Goal: Use online tool/utility: Utilize a website feature to perform a specific function

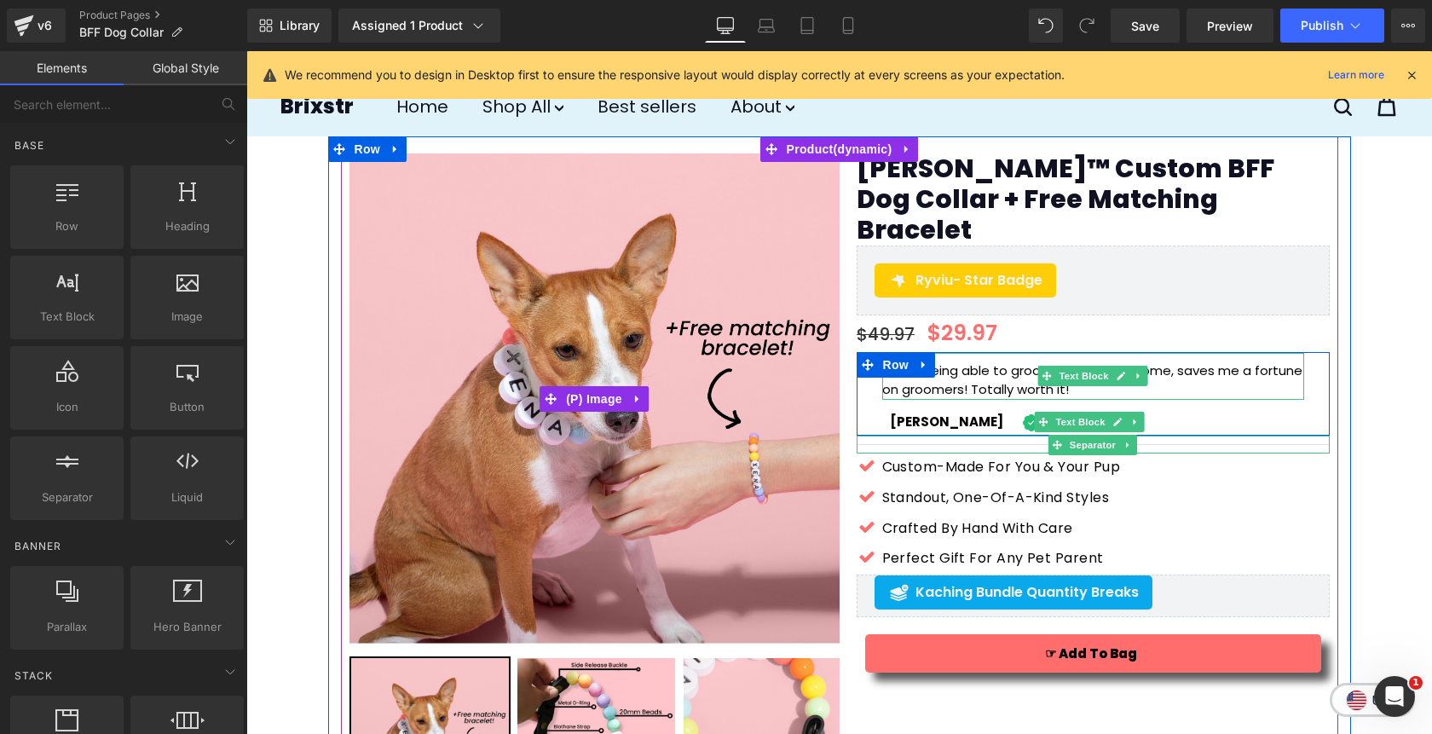
click at [1187, 361] on p ""I love being able to groom my dogs at home, saves me a fortune on groomers! To…" at bounding box center [1093, 380] width 422 height 38
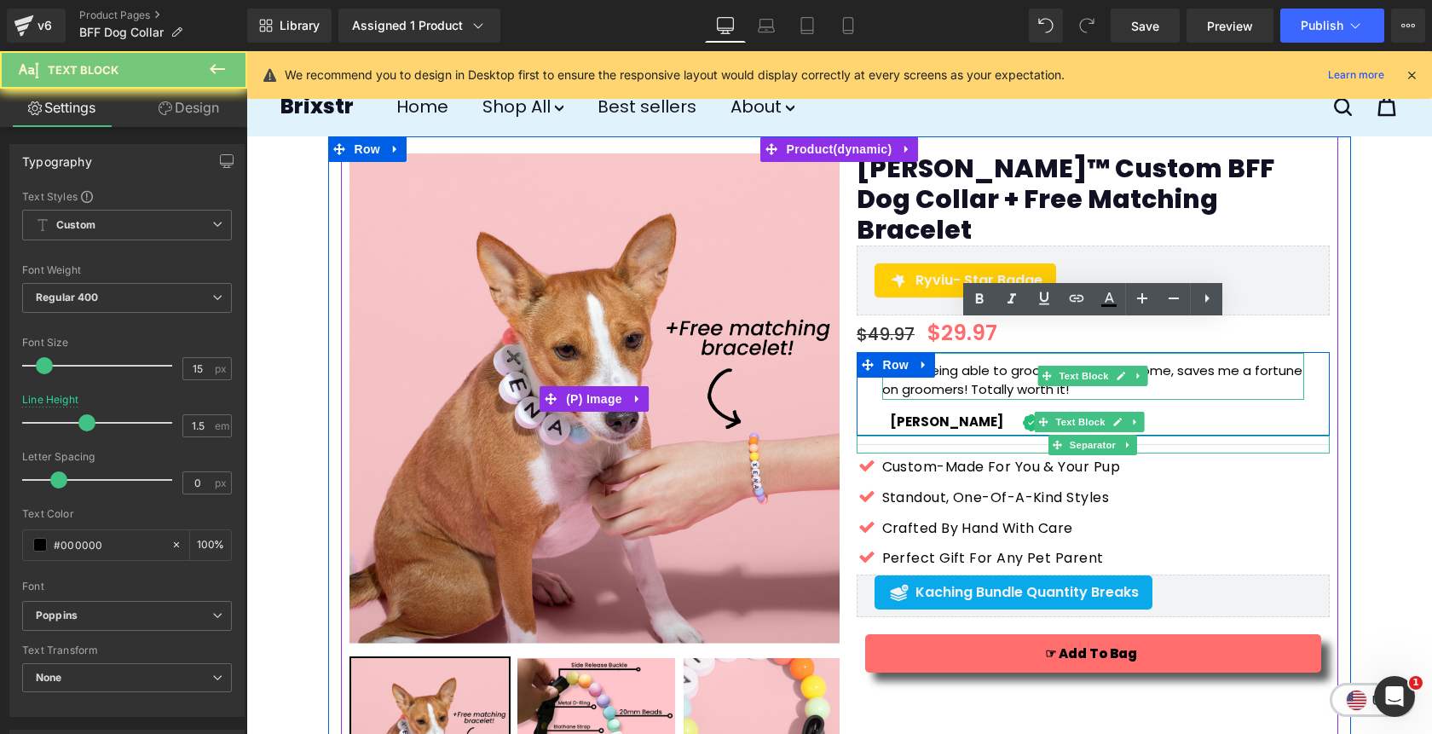
click at [1187, 361] on p ""I love being able to groom my dogs at home, saves me a fortune on groomers! To…" at bounding box center [1093, 380] width 422 height 38
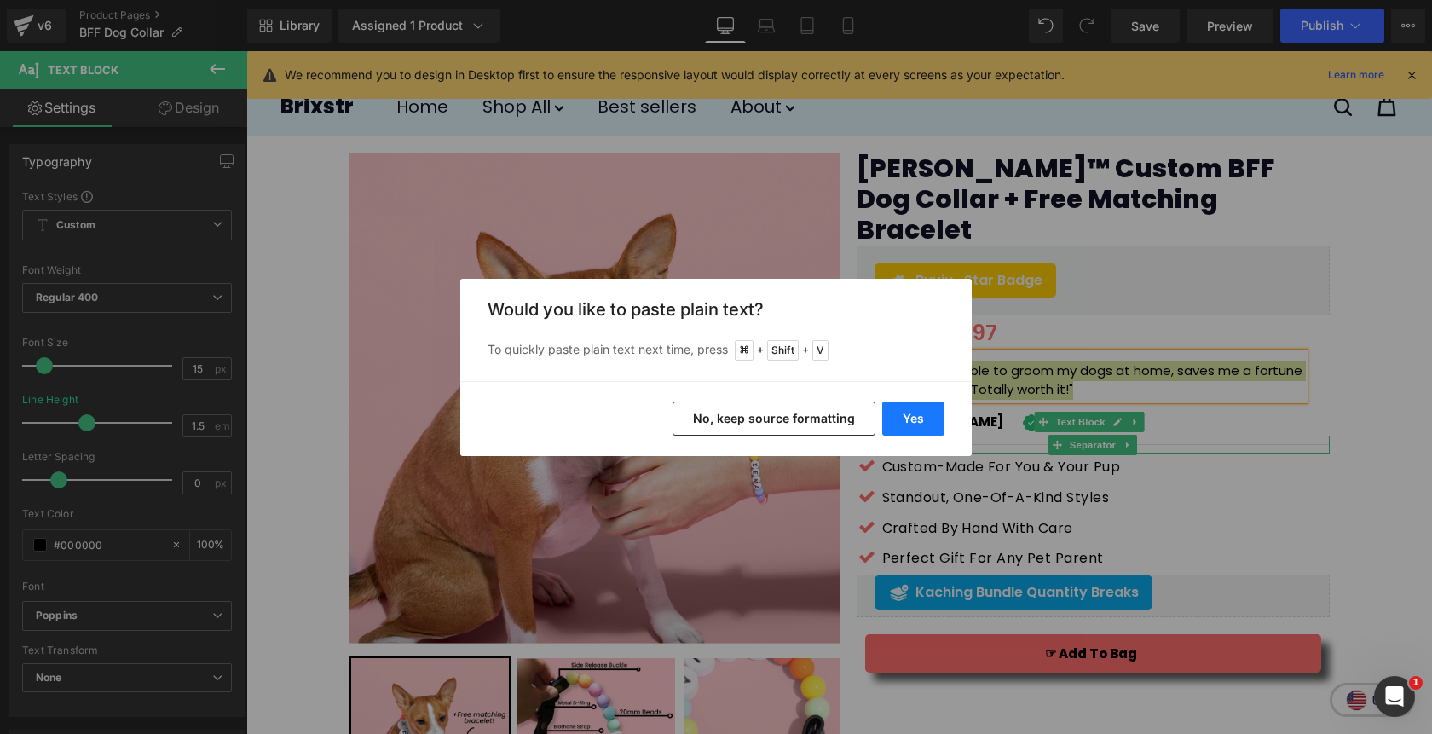
click at [916, 405] on button "Yes" at bounding box center [913, 419] width 62 height 34
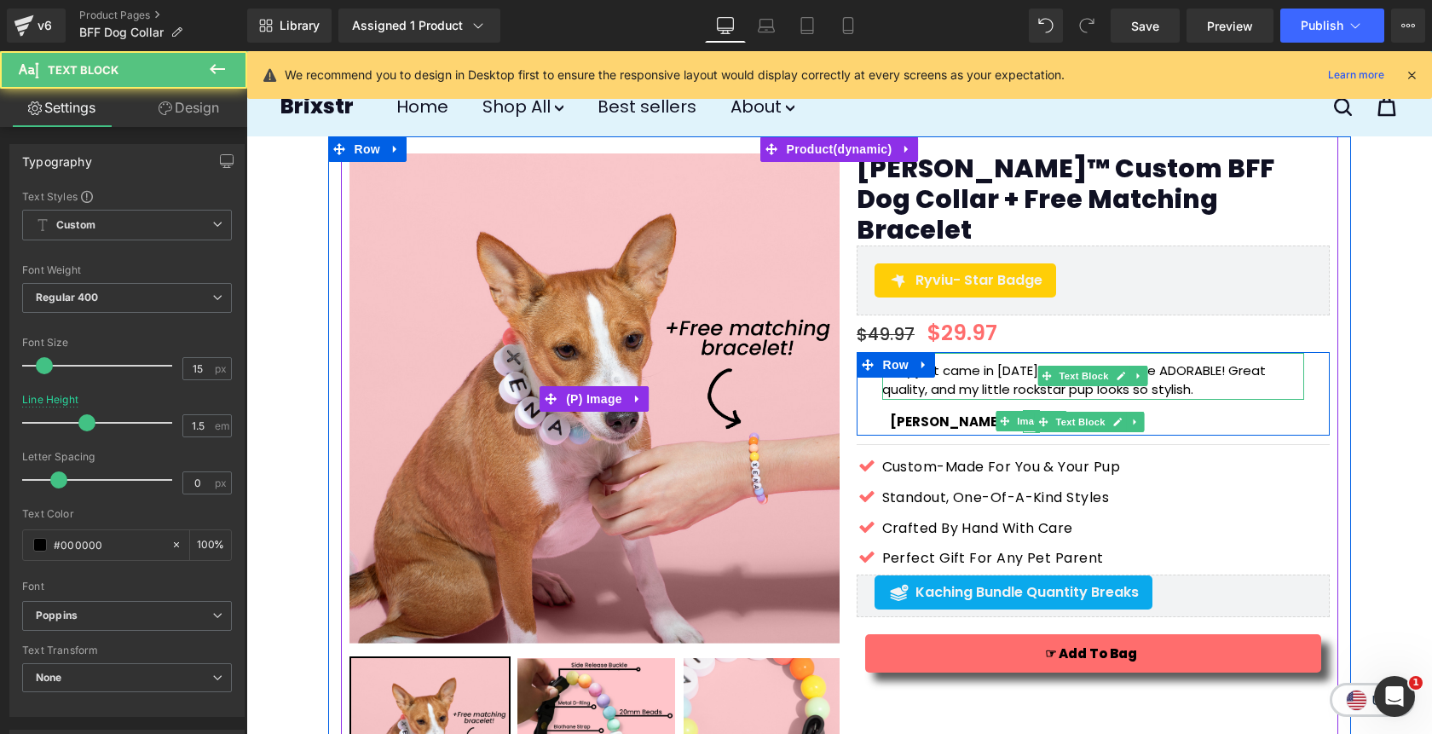
click at [1210, 363] on p "They just came in [DATE] and OMG—they’re ADORABLE! Great quality, and my little…" at bounding box center [1093, 380] width 422 height 38
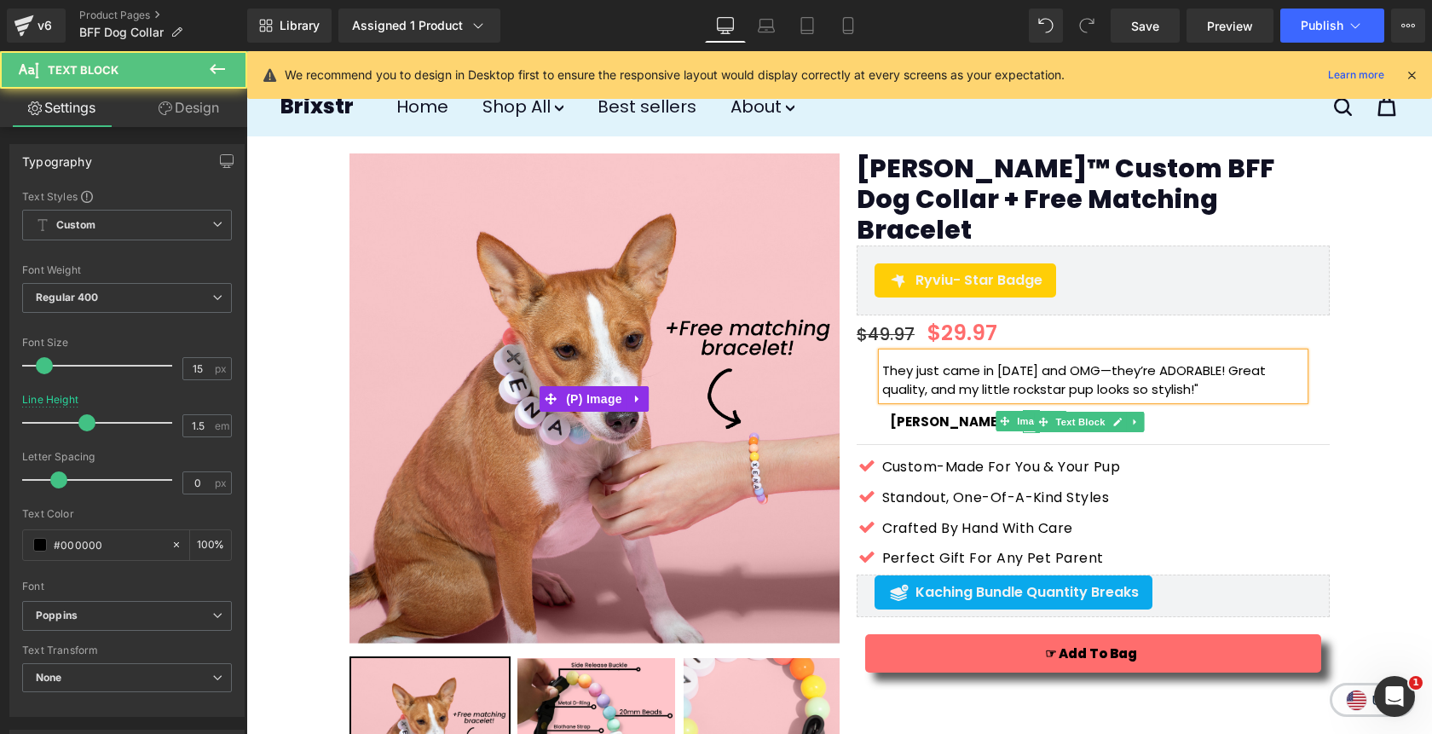
click at [884, 361] on p "They just came in [DATE] and OMG—they’re ADORABLE! Great quality, and my little…" at bounding box center [1093, 380] width 422 height 38
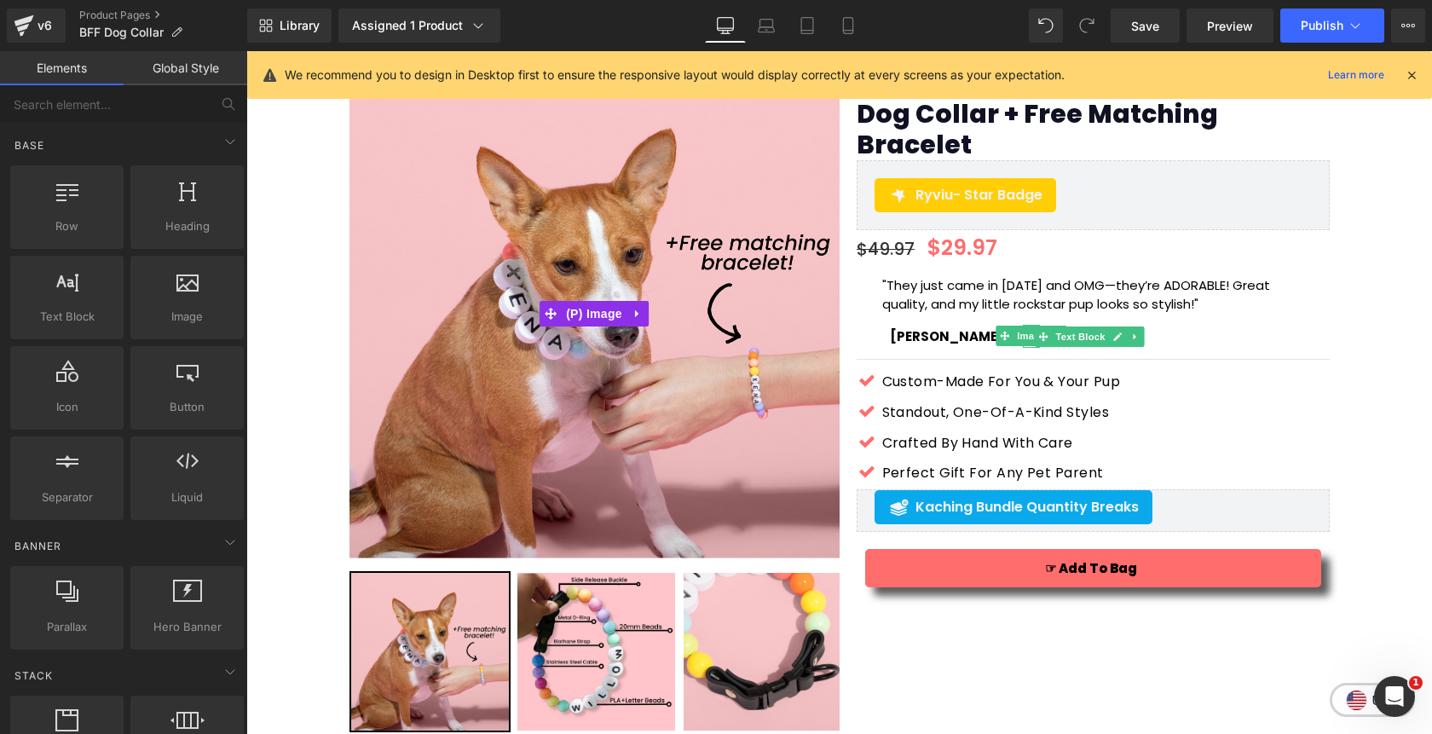
scroll to position [87, 0]
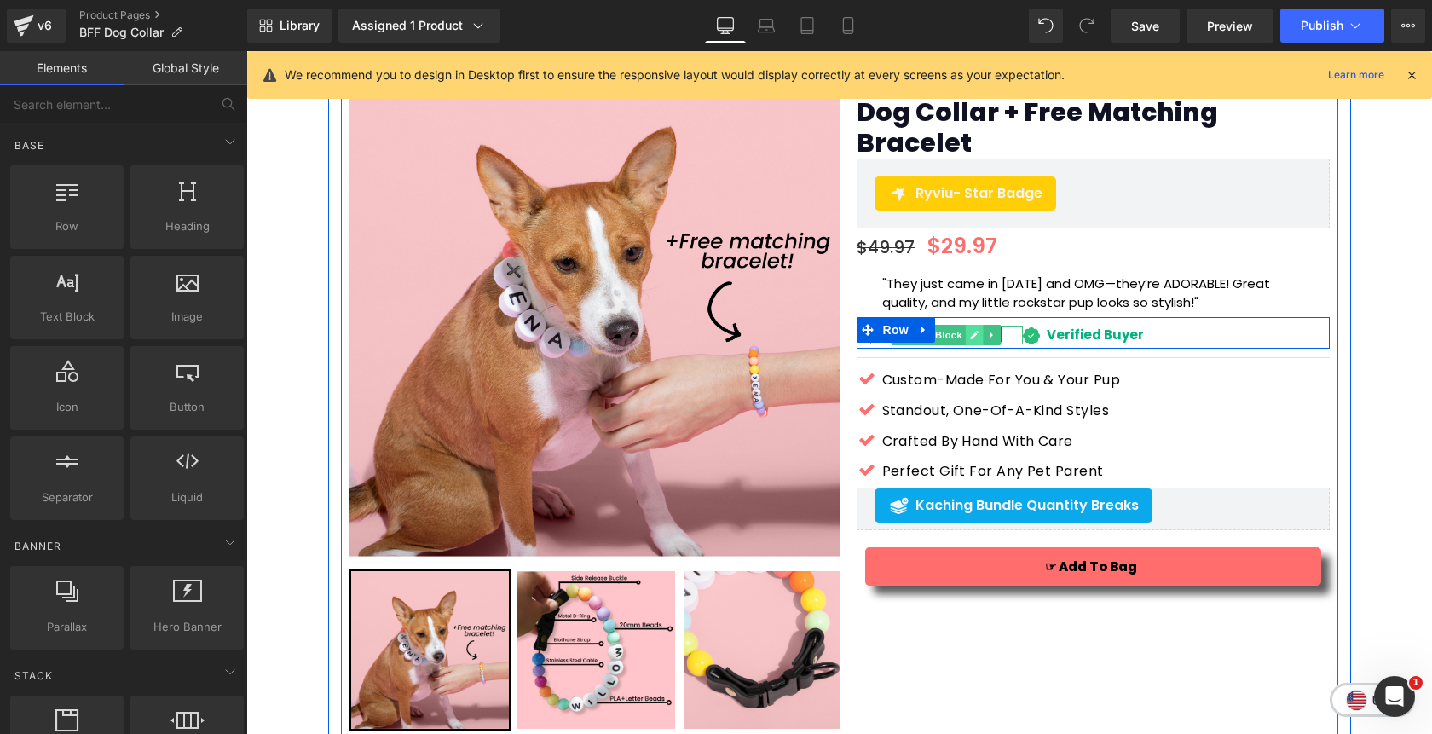
click at [972, 331] on icon at bounding box center [975, 335] width 9 height 9
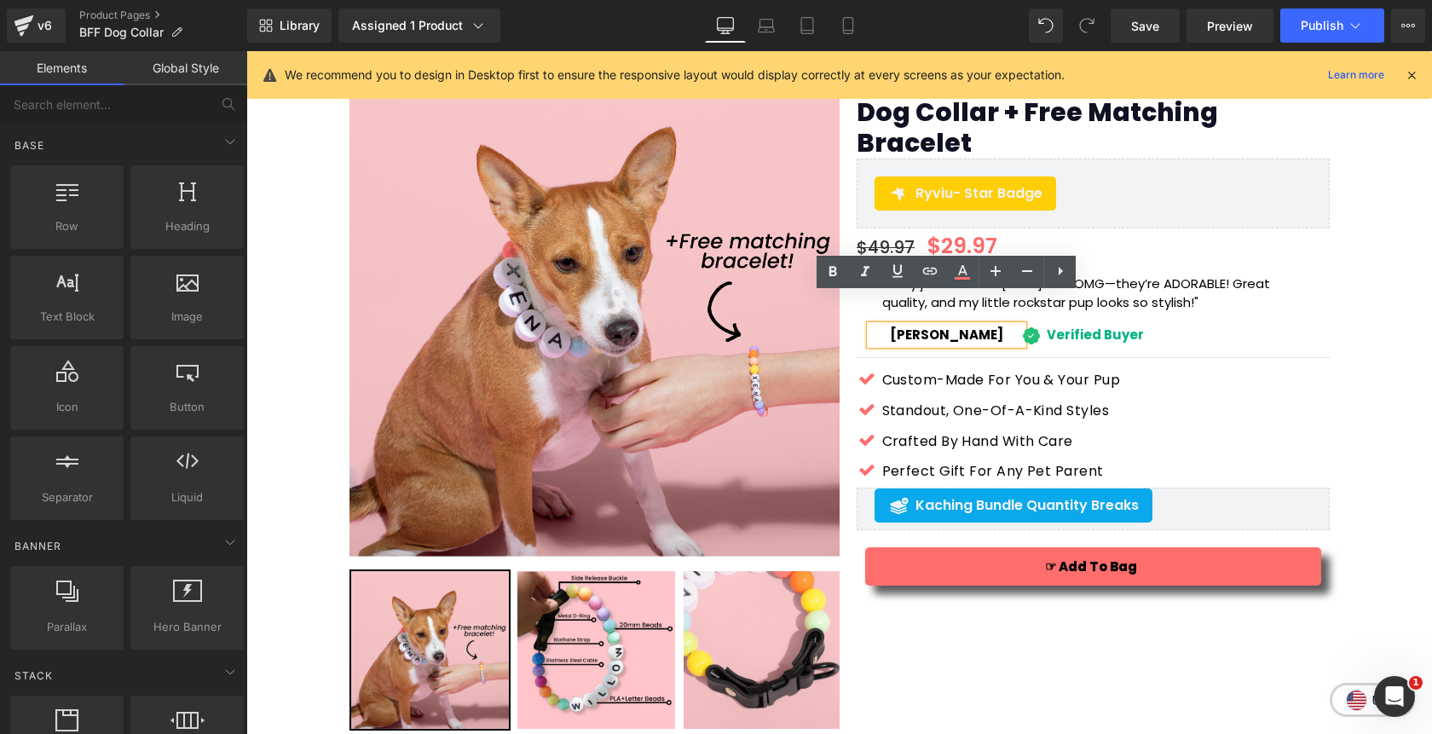
click at [948, 326] on b "[PERSON_NAME]" at bounding box center [946, 335] width 113 height 18
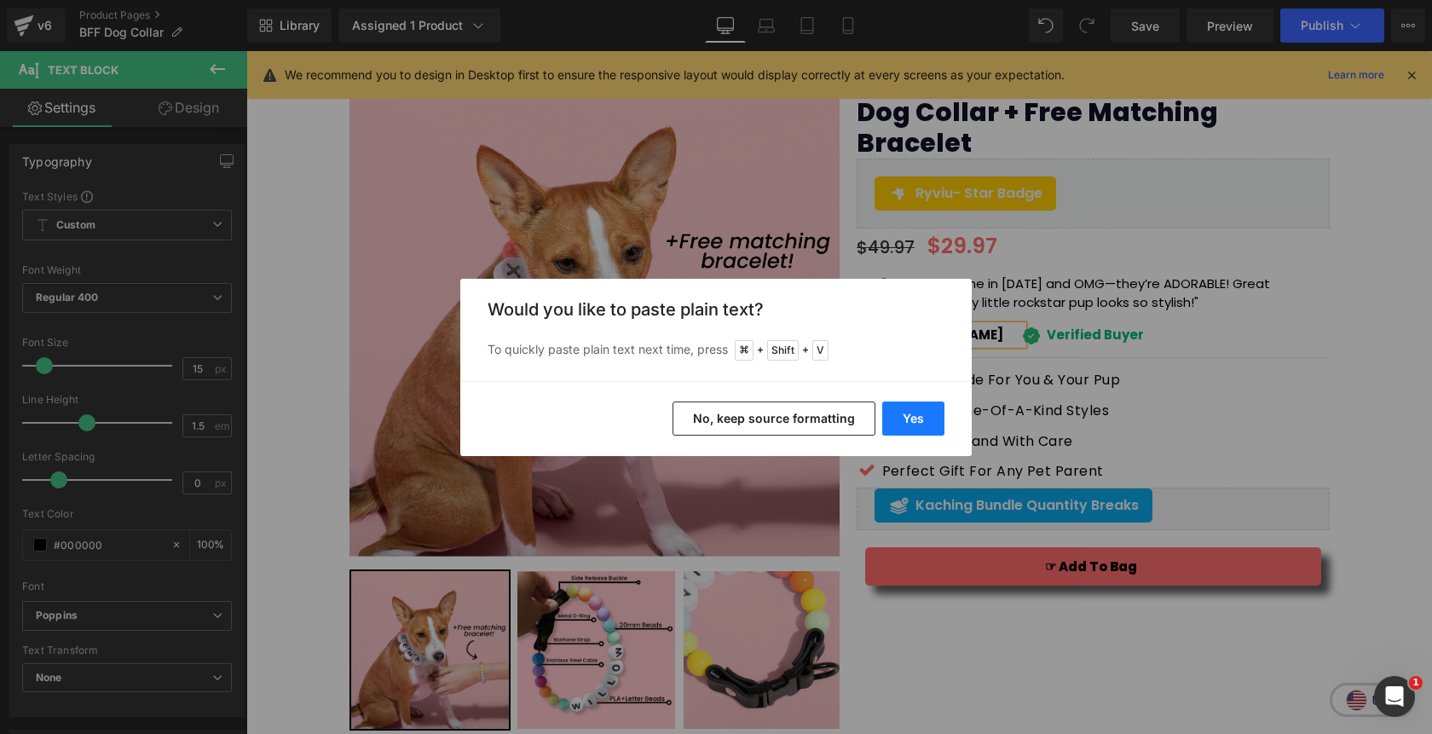
click at [914, 425] on button "Yes" at bounding box center [913, 419] width 62 height 34
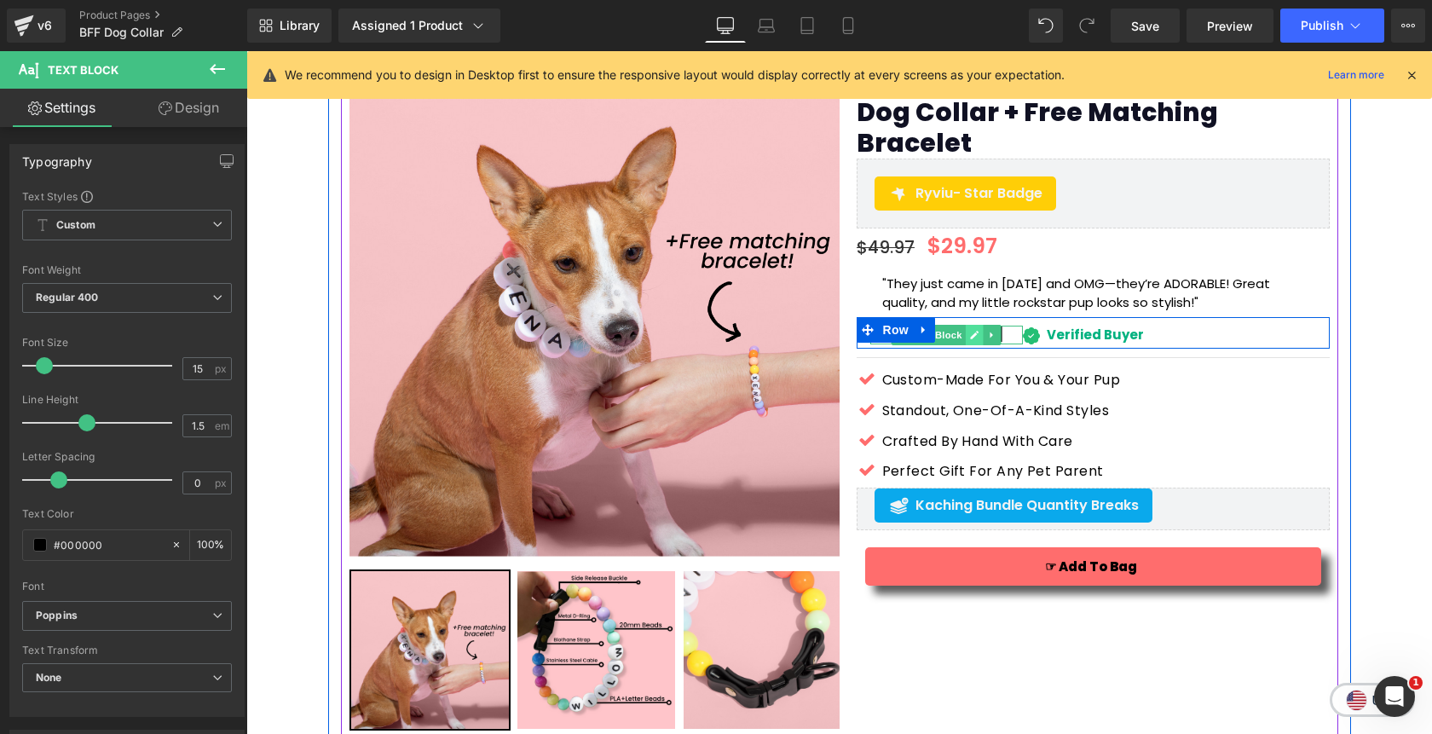
click at [978, 330] on icon at bounding box center [974, 335] width 9 height 10
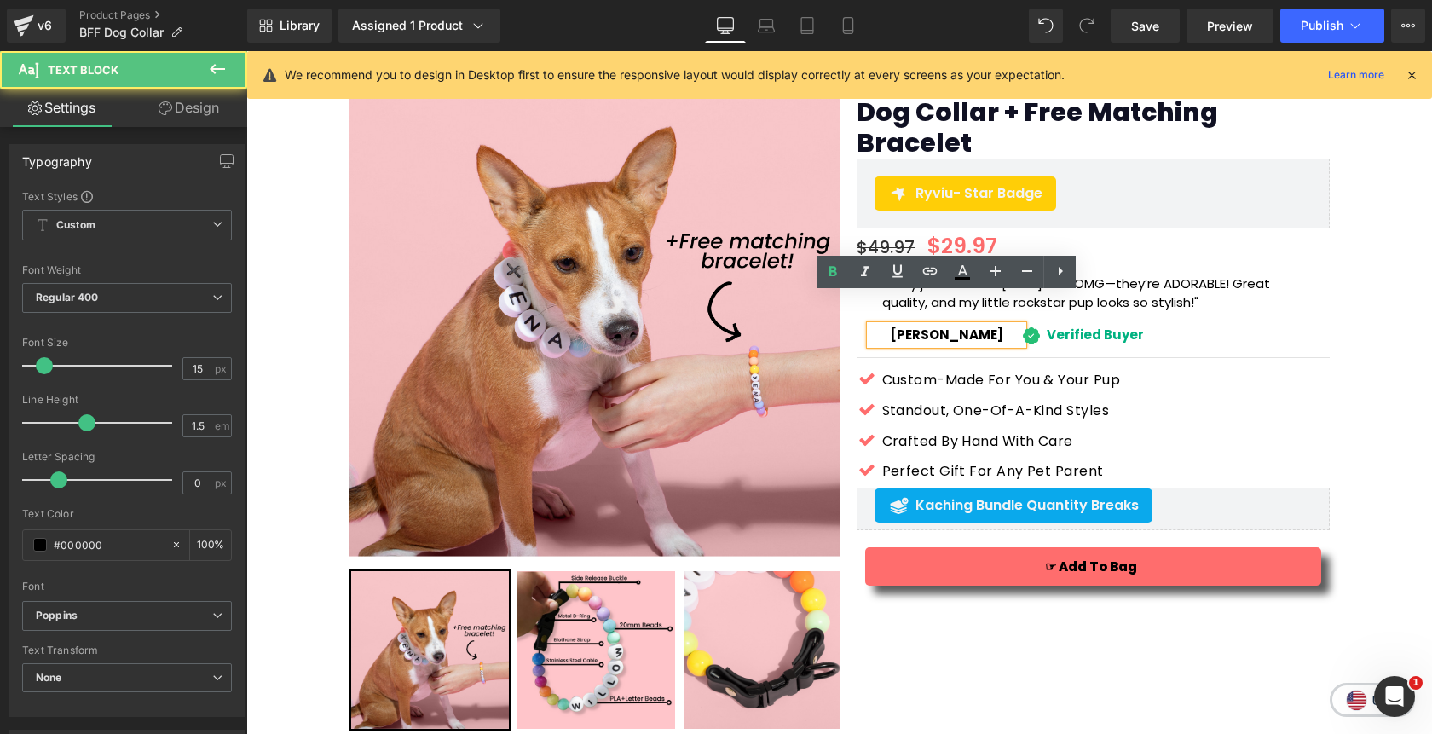
click at [977, 326] on div "[PERSON_NAME]" at bounding box center [946, 336] width 153 height 20
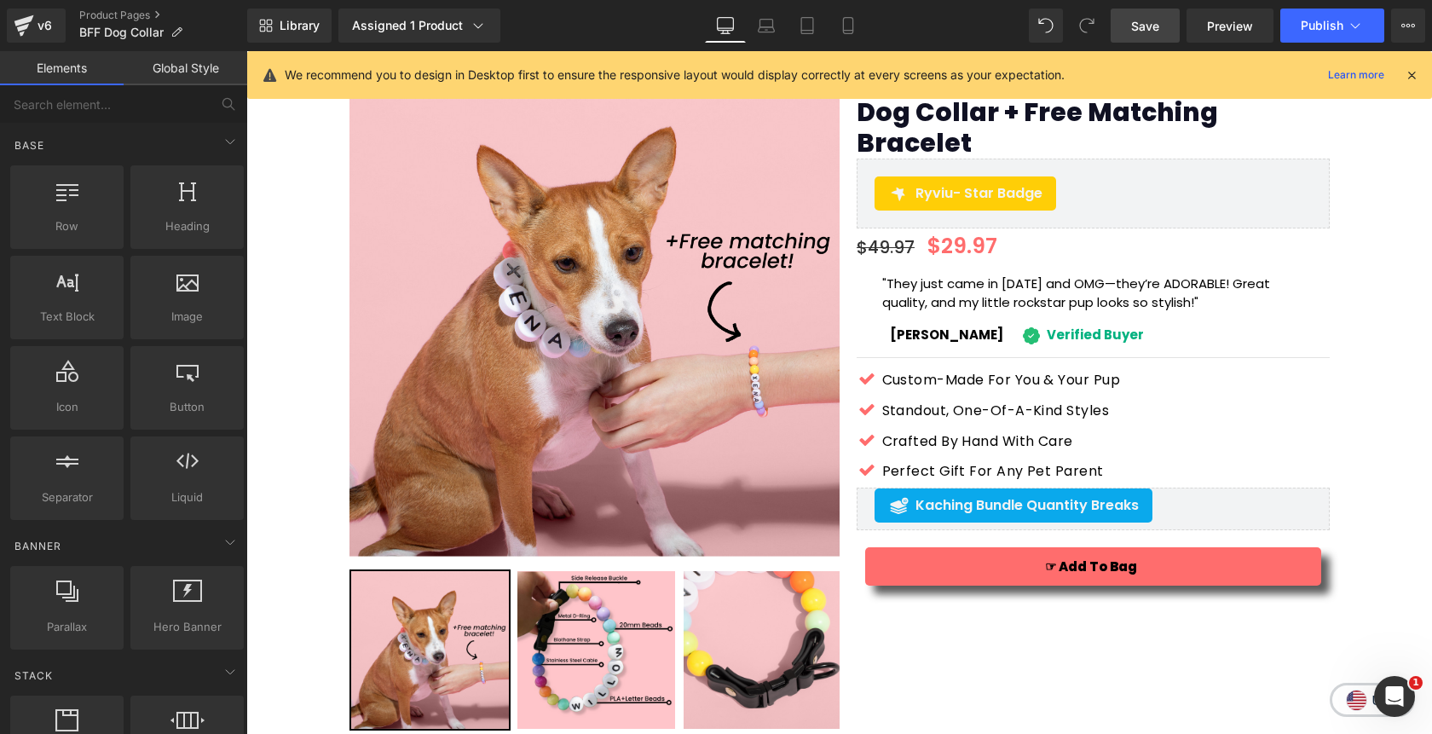
click at [1159, 19] on span "Save" at bounding box center [1145, 26] width 28 height 18
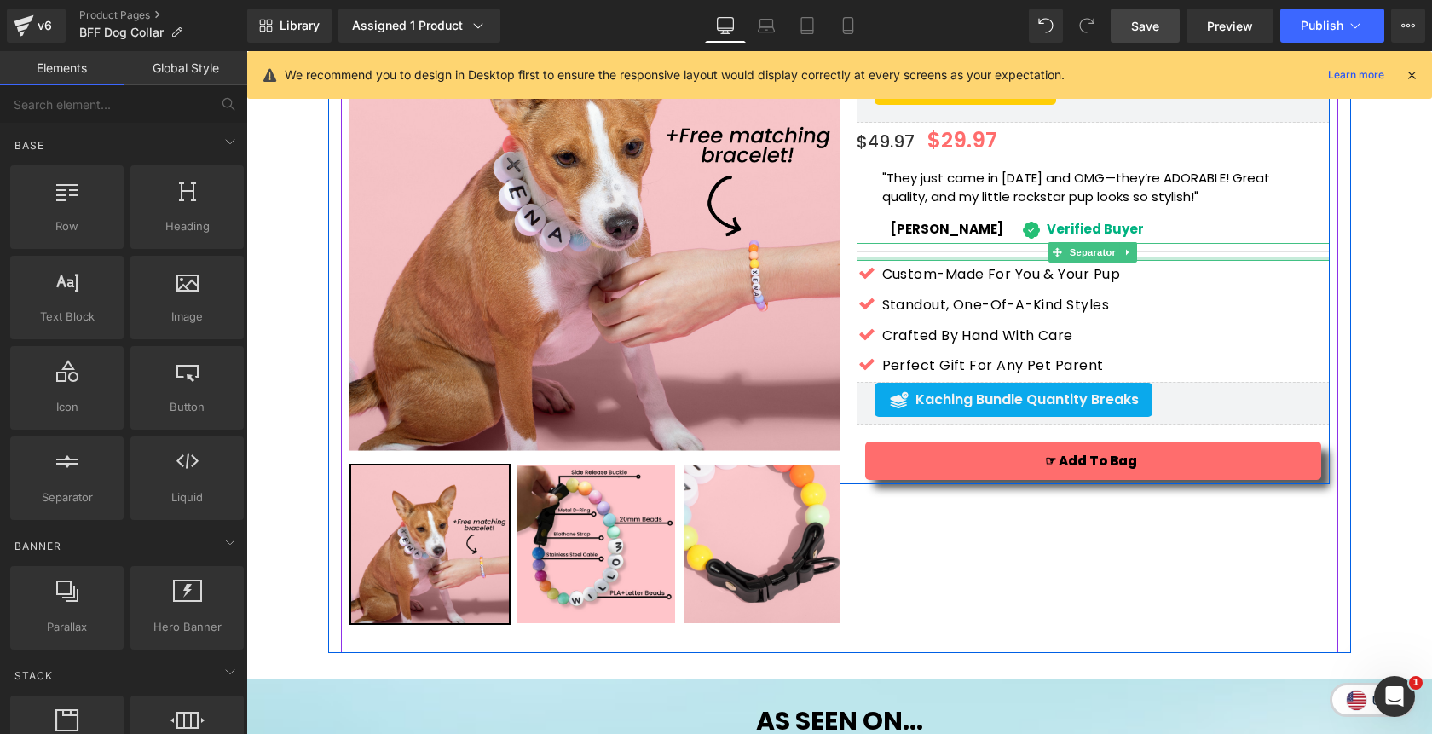
scroll to position [0, 0]
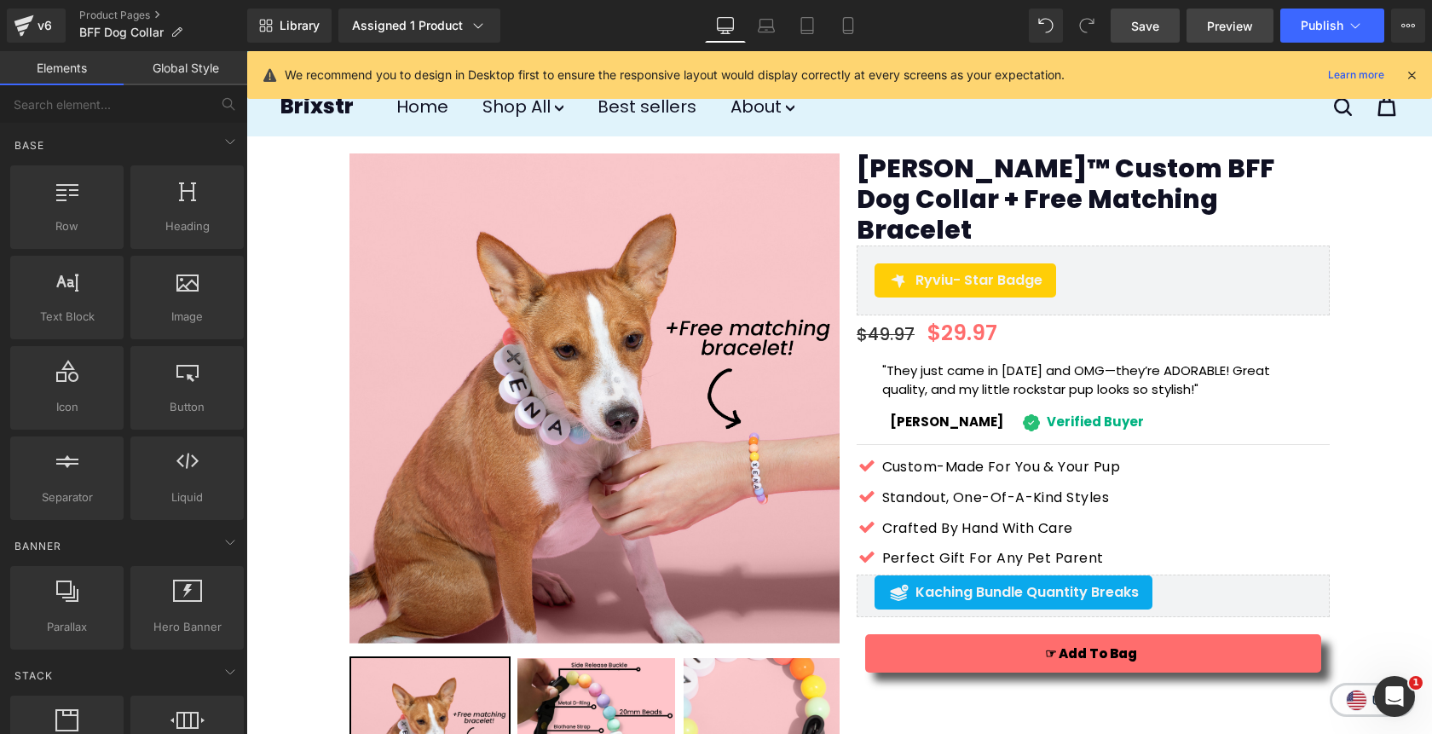
click at [1241, 25] on span "Preview" at bounding box center [1230, 26] width 46 height 18
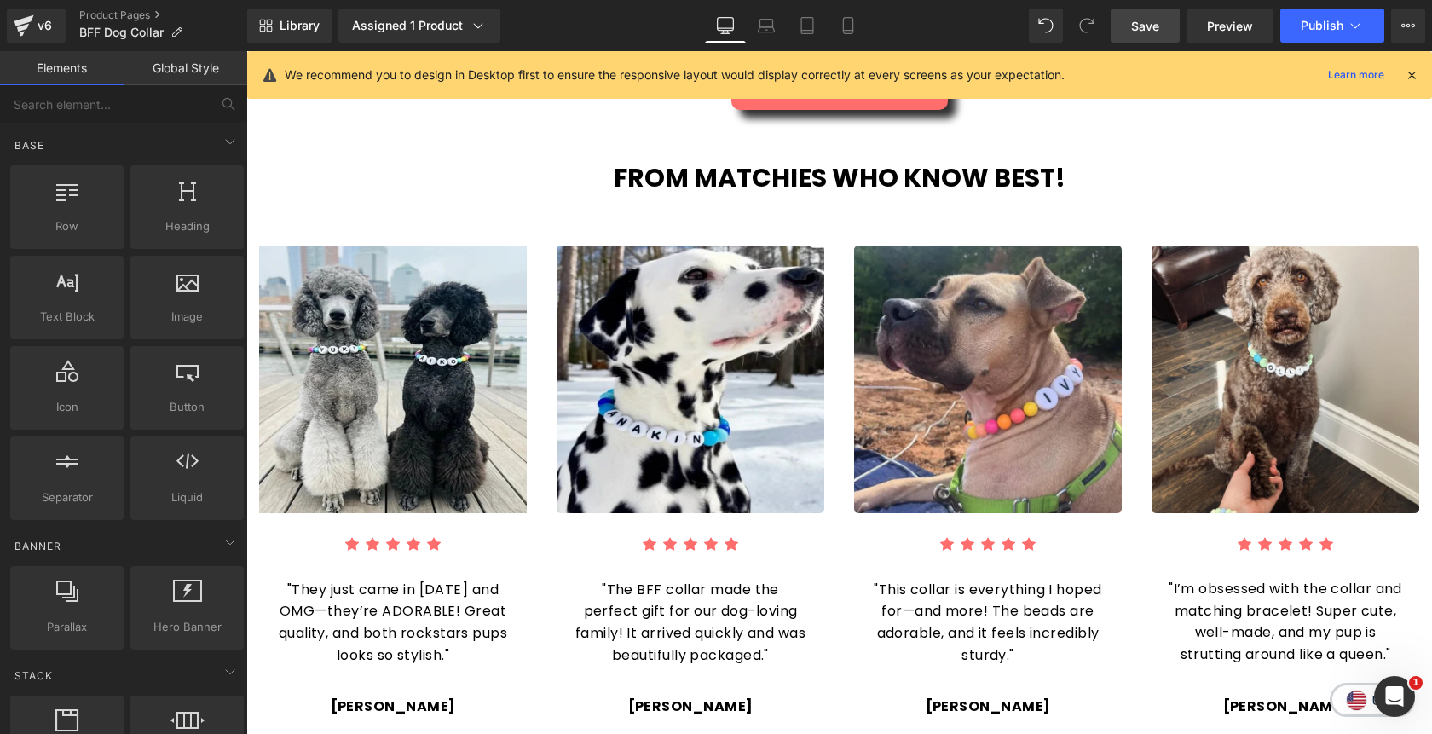
scroll to position [1744, 0]
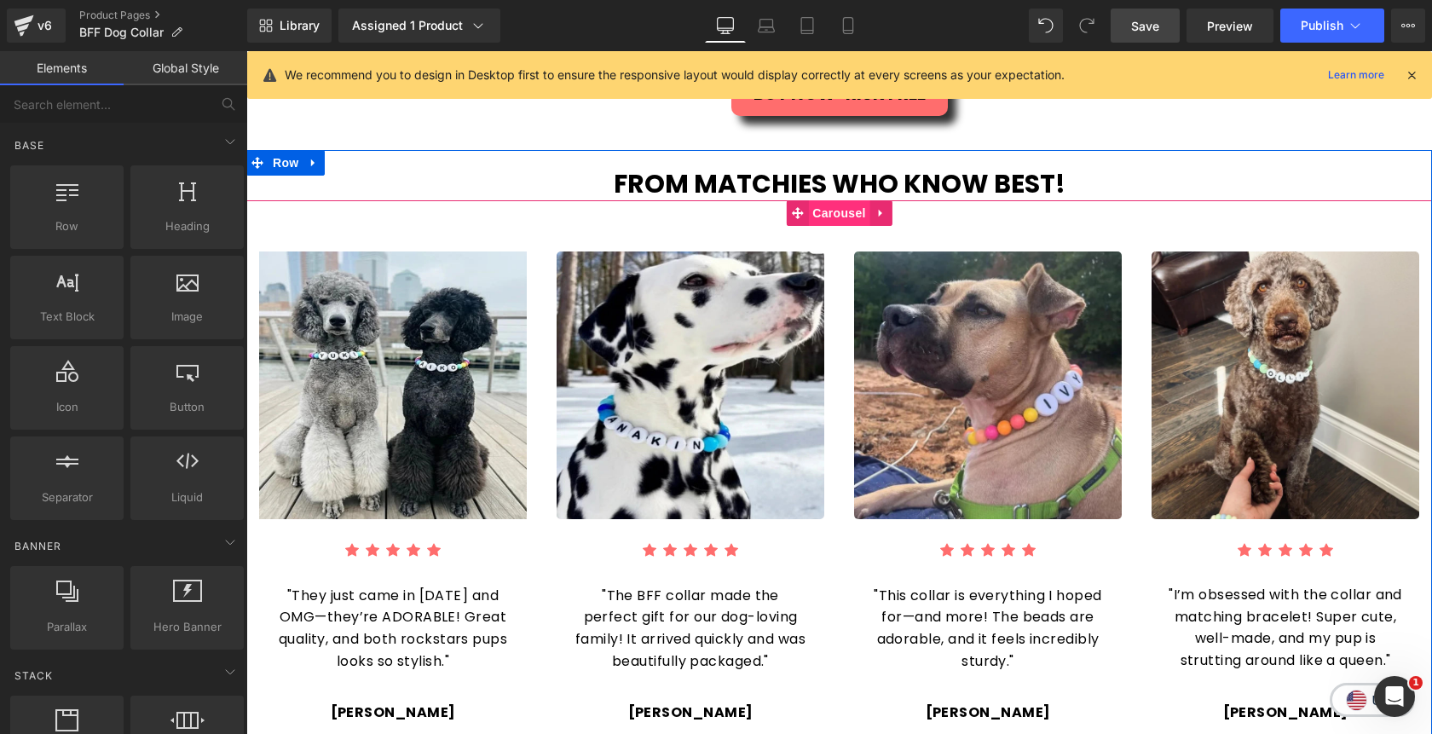
click at [838, 200] on span "Carousel" at bounding box center [838, 213] width 61 height 26
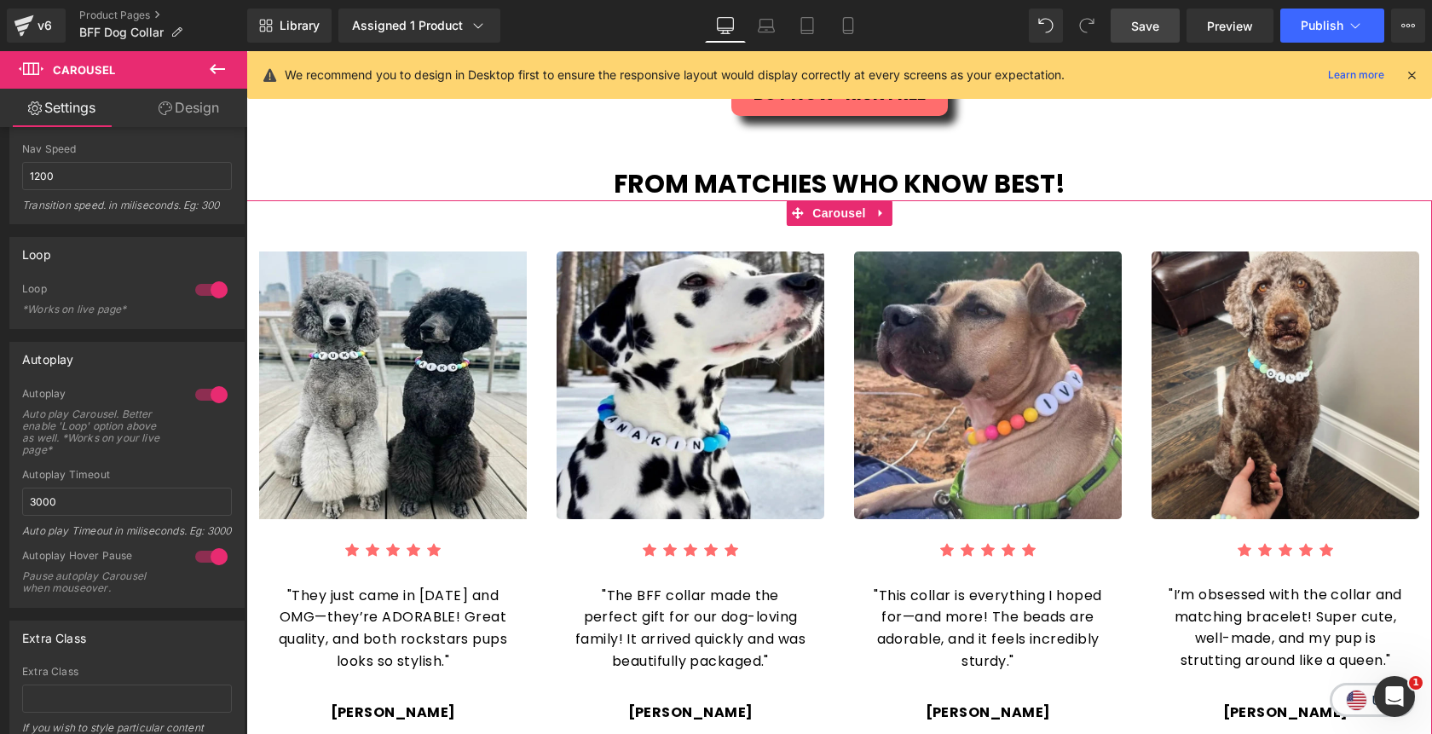
scroll to position [565, 0]
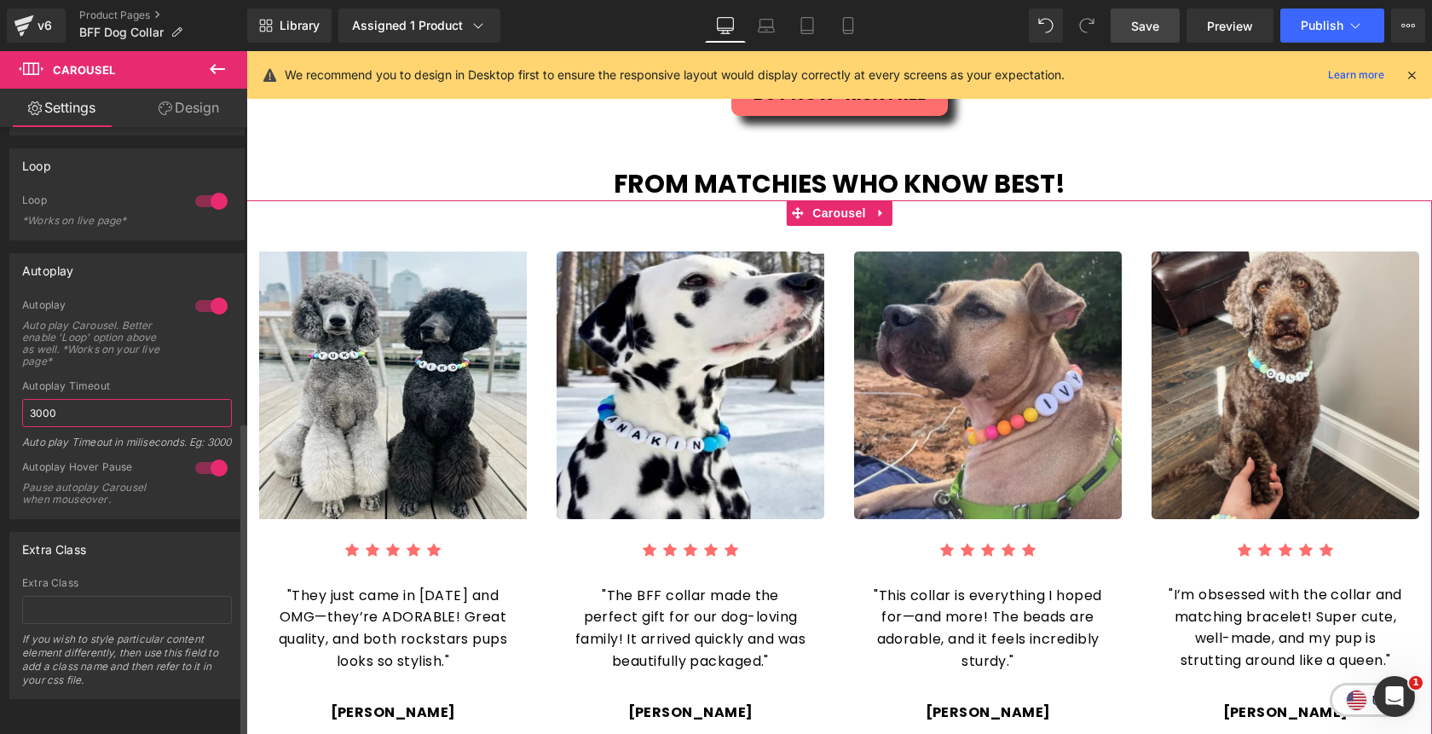
click at [66, 399] on input "3000" at bounding box center [127, 413] width 210 height 28
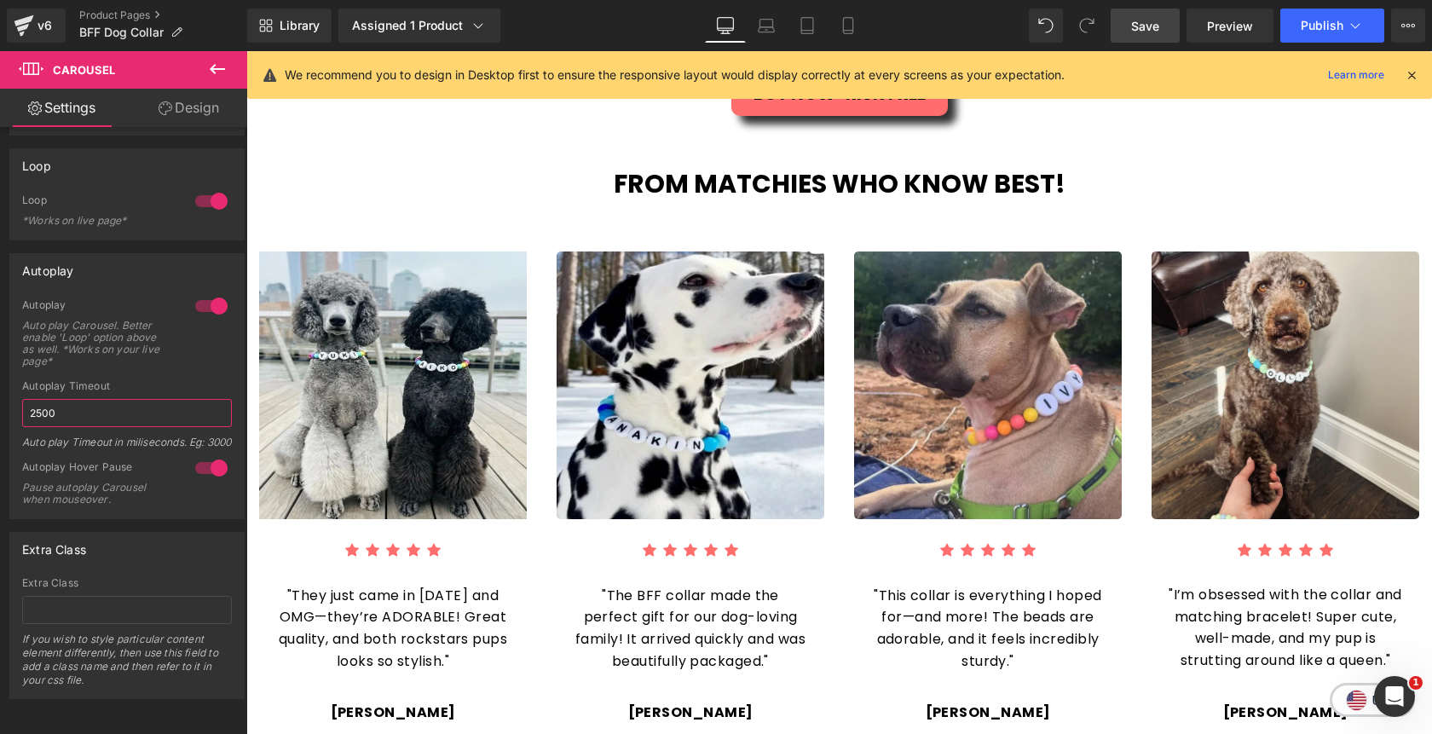
type input "2500"
click at [1151, 34] on link "Save" at bounding box center [1145, 26] width 69 height 34
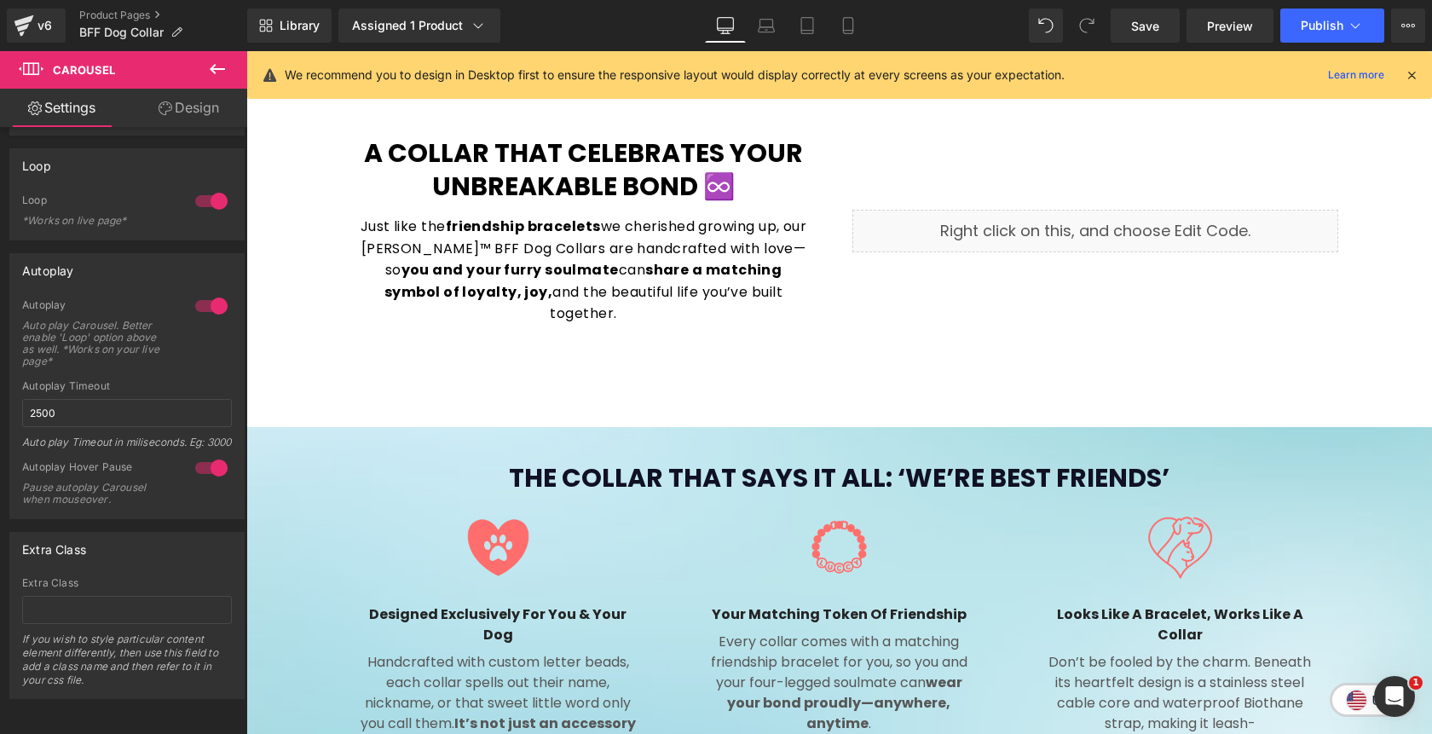
scroll to position [981, 0]
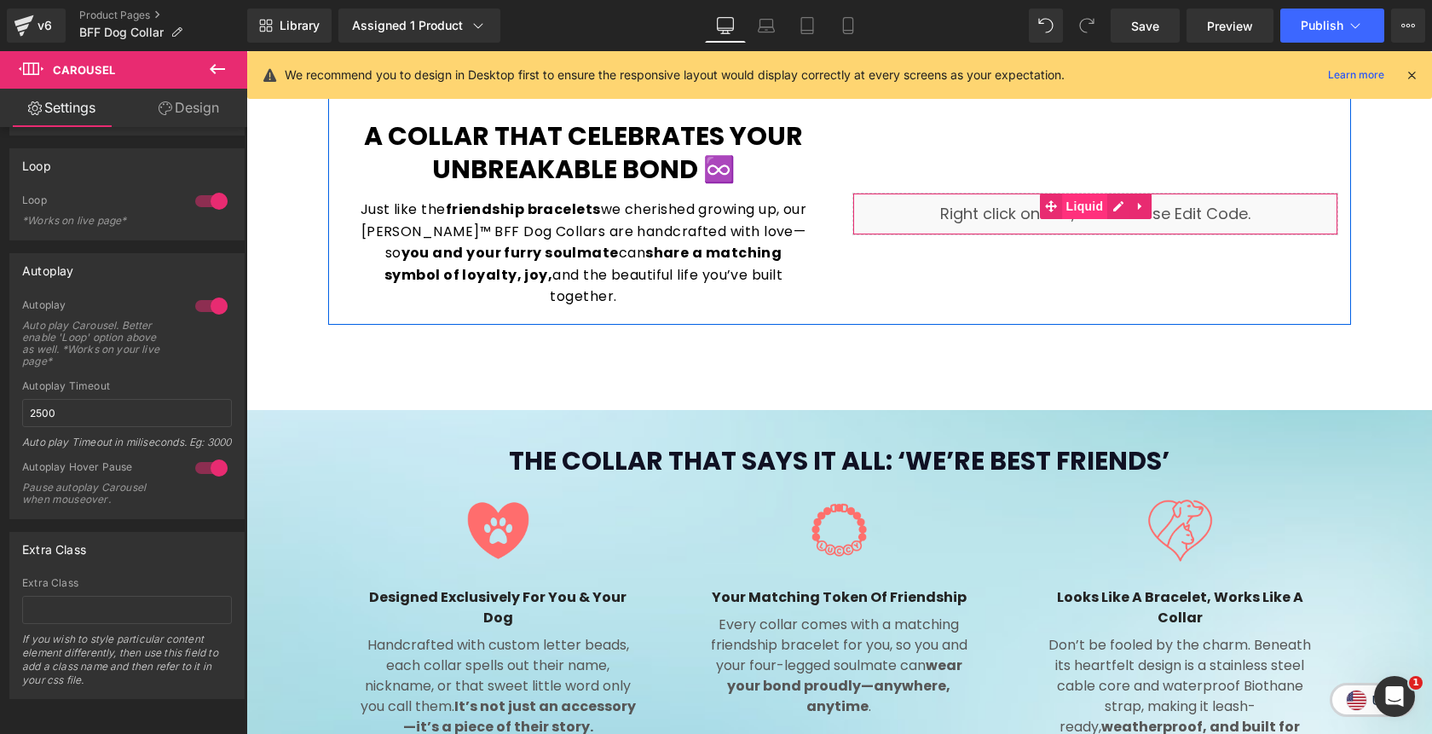
click at [1085, 198] on span "Liquid" at bounding box center [1085, 207] width 46 height 26
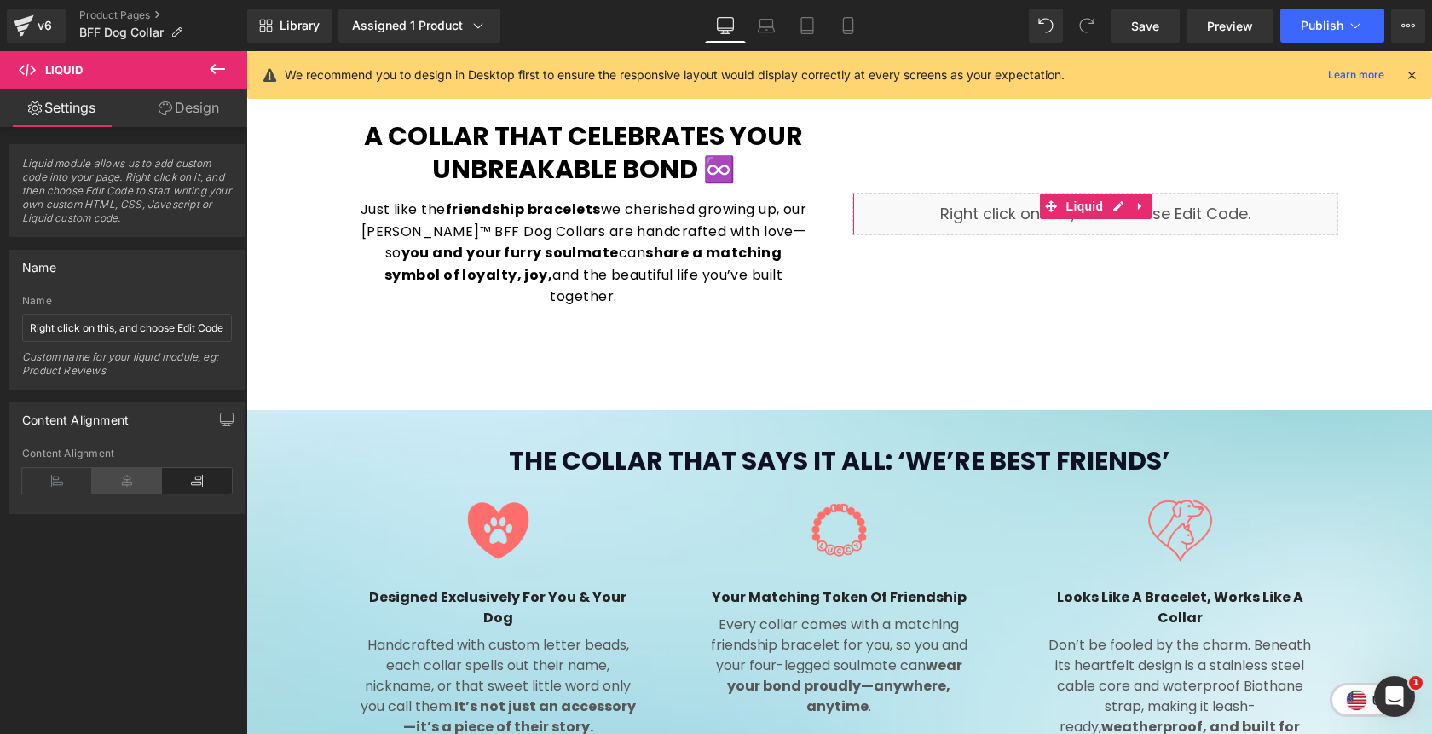
click at [130, 481] on icon at bounding box center [127, 481] width 70 height 26
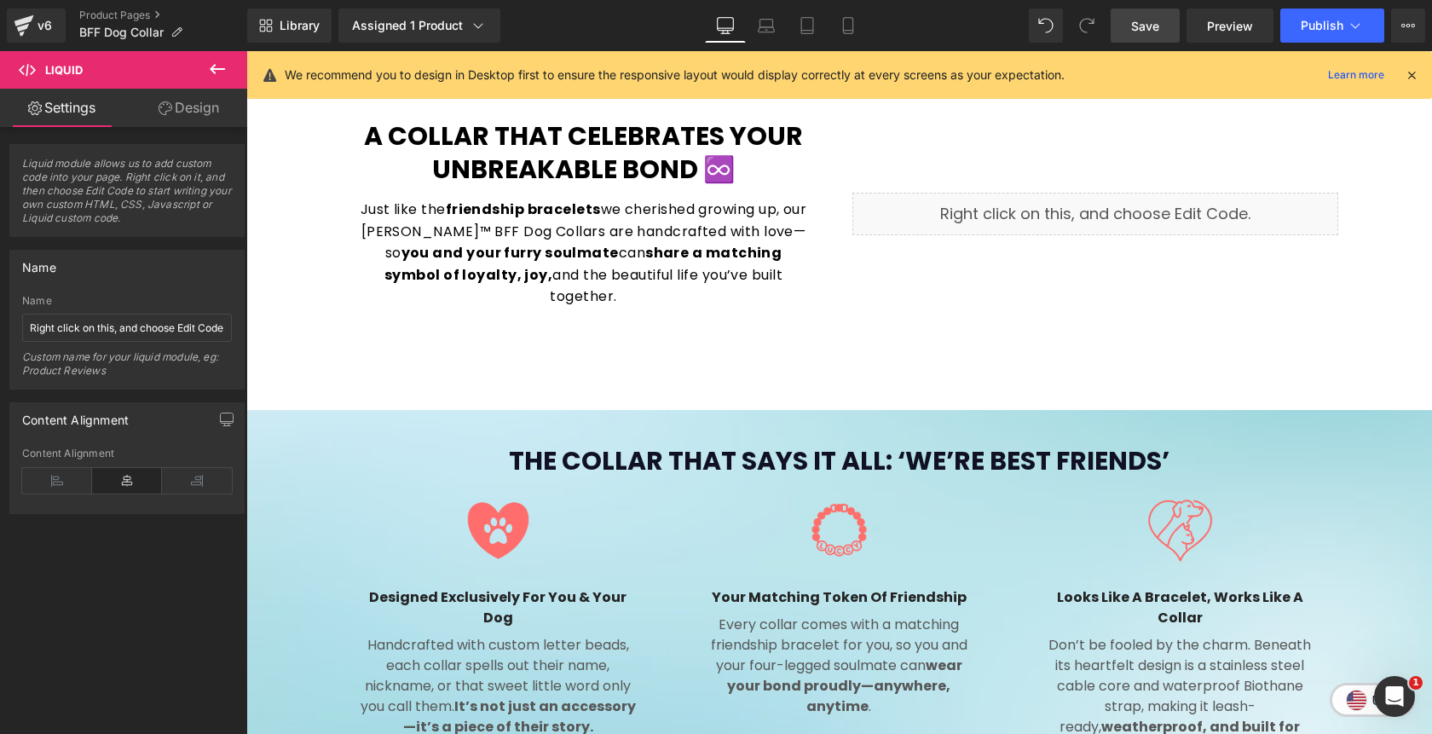
click at [1136, 17] on span "Save" at bounding box center [1145, 26] width 28 height 18
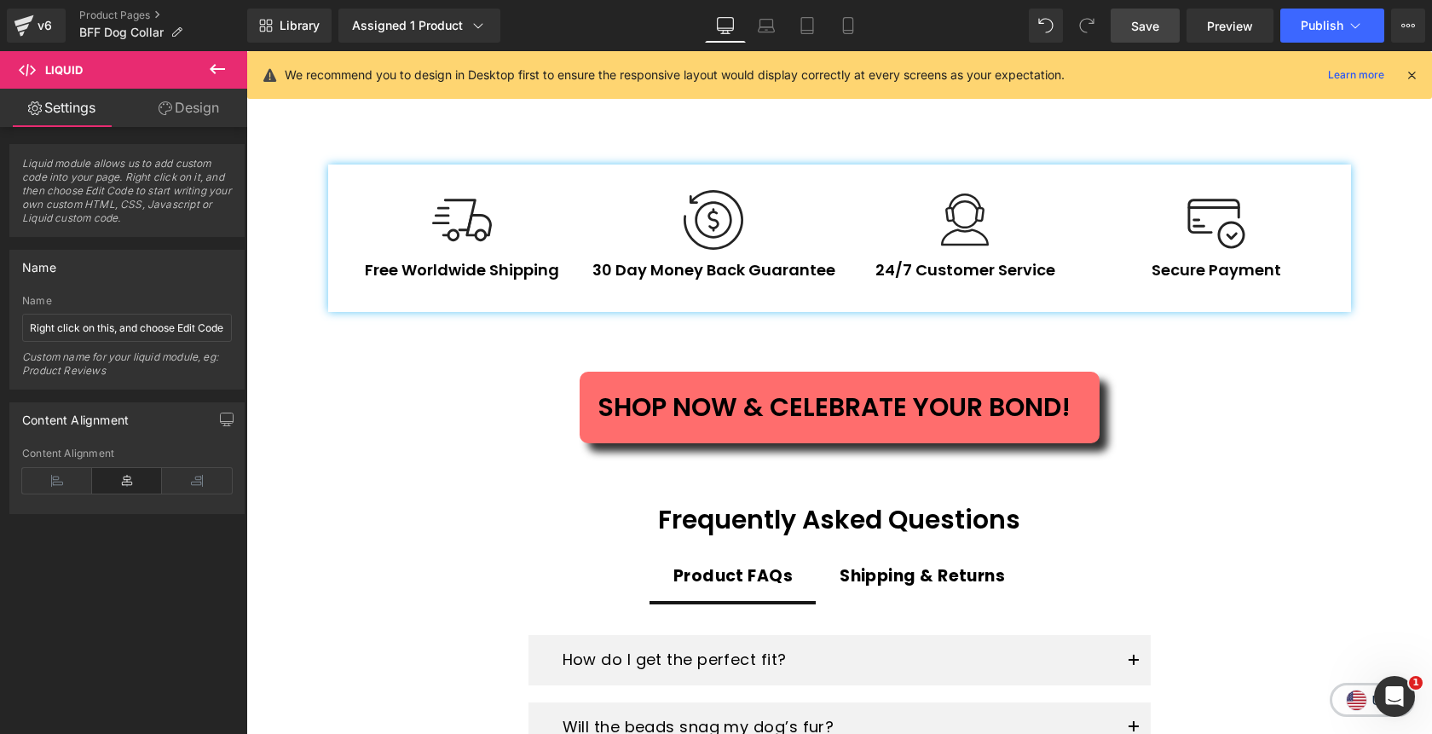
scroll to position [2378, 0]
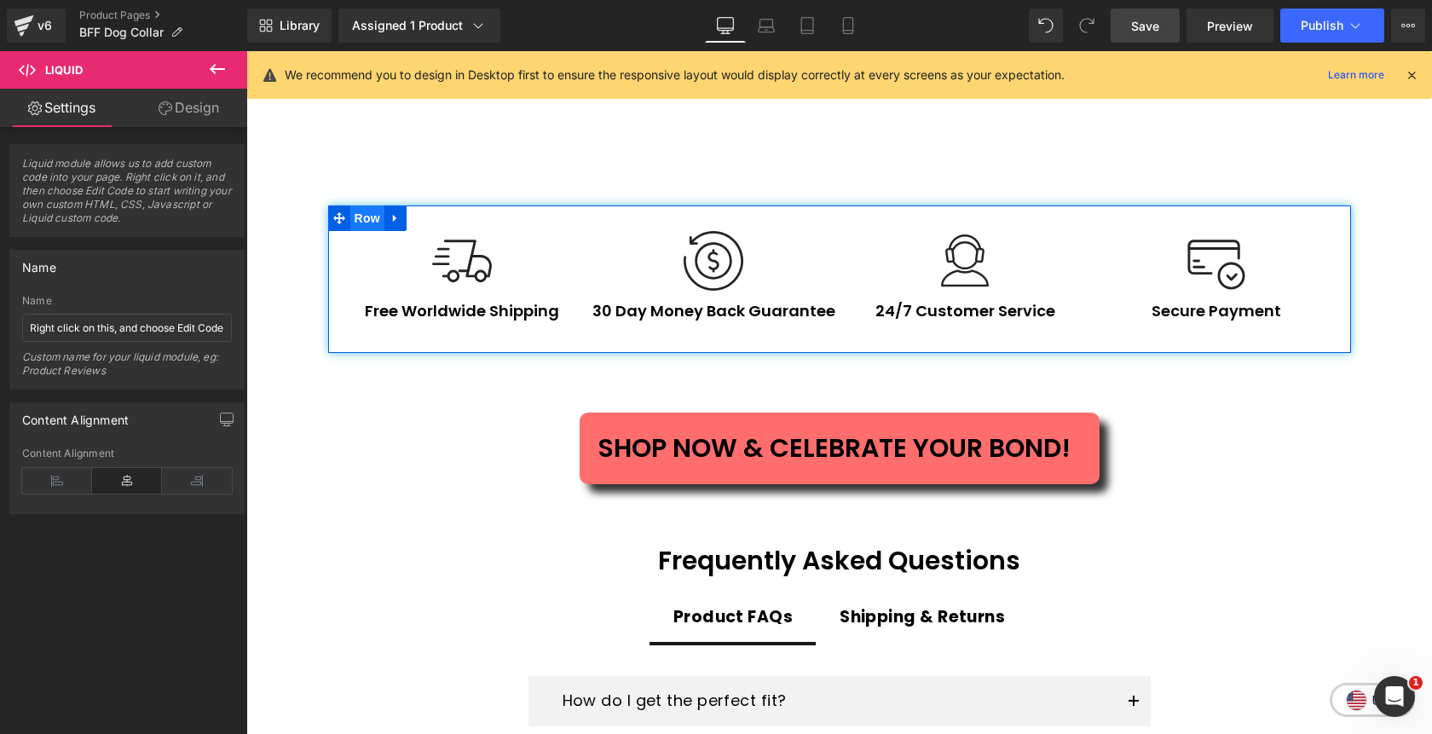
click at [377, 205] on span "Row" at bounding box center [367, 218] width 34 height 26
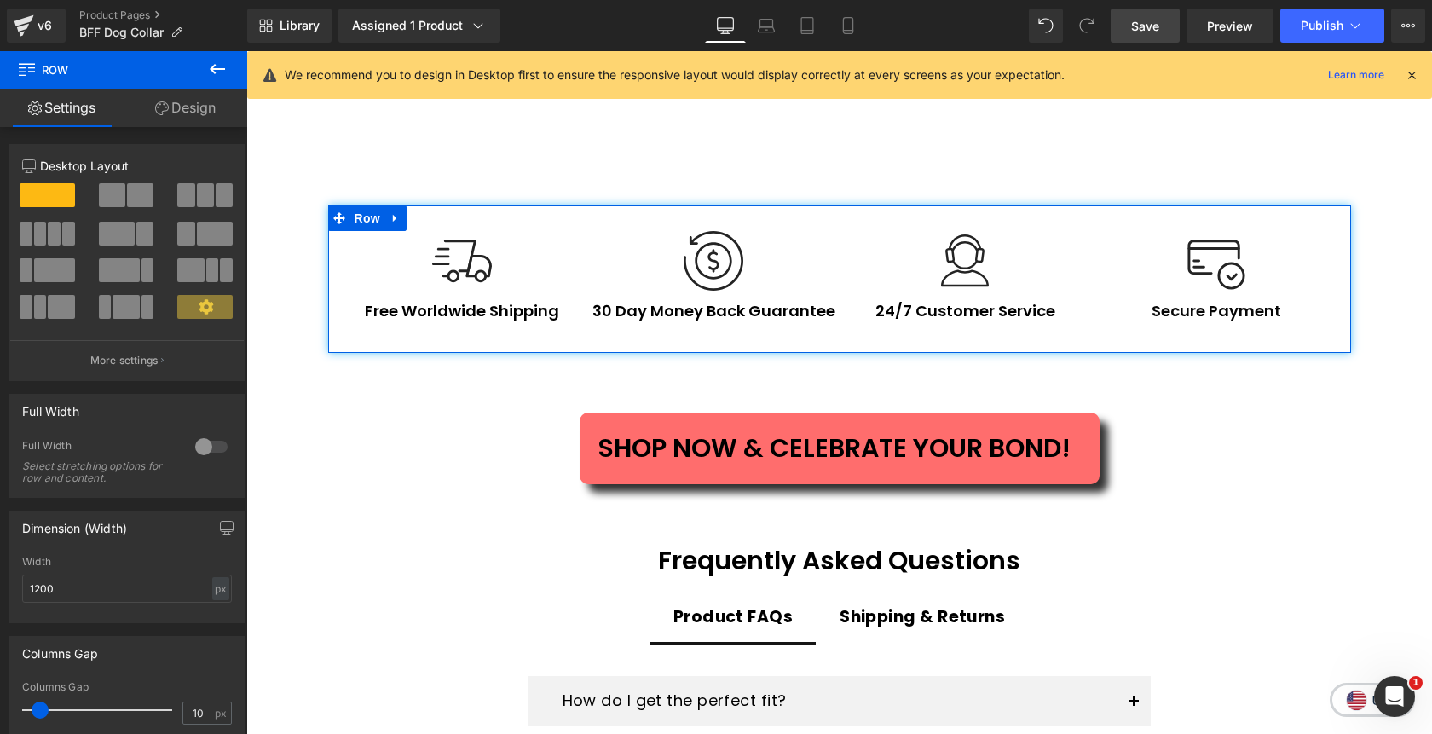
click at [192, 114] on link "Design" at bounding box center [186, 108] width 124 height 38
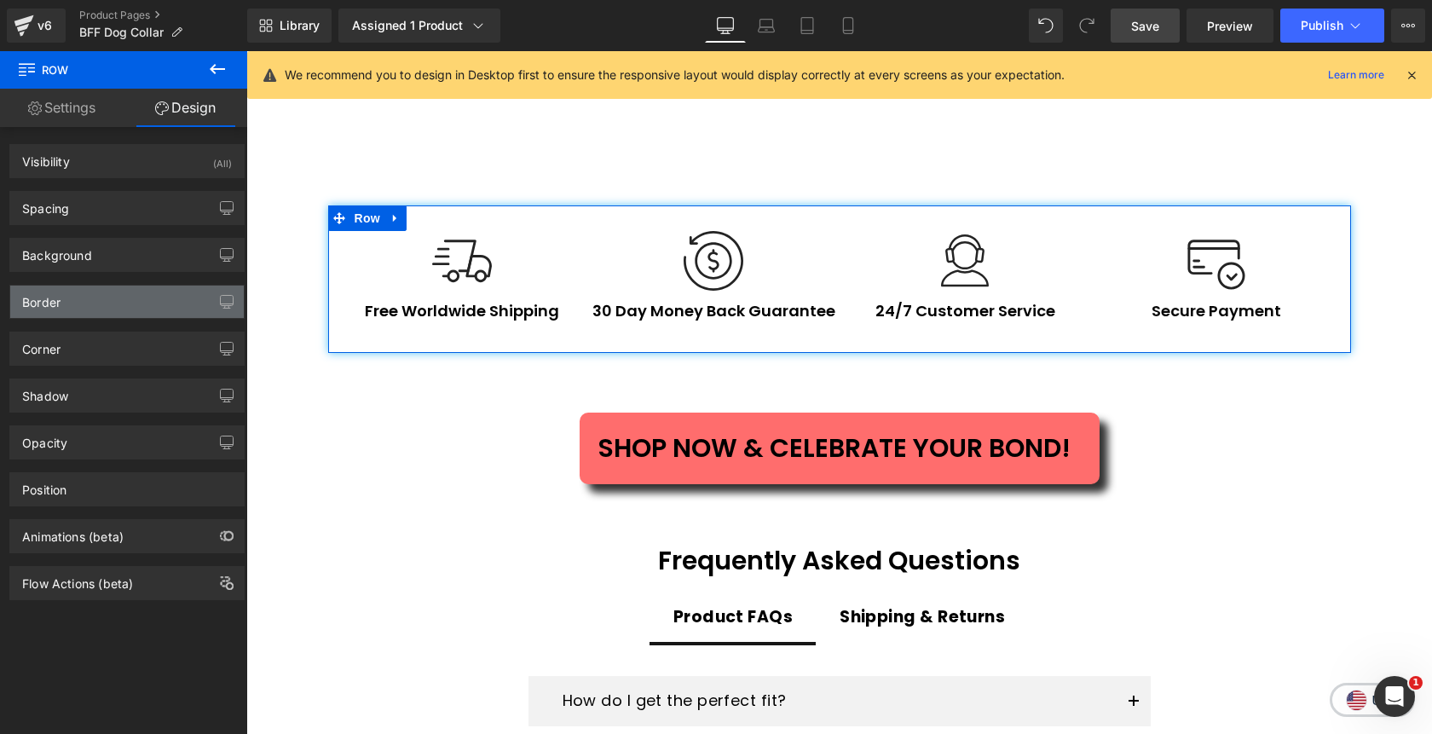
click at [114, 296] on div "Border" at bounding box center [127, 302] width 234 height 32
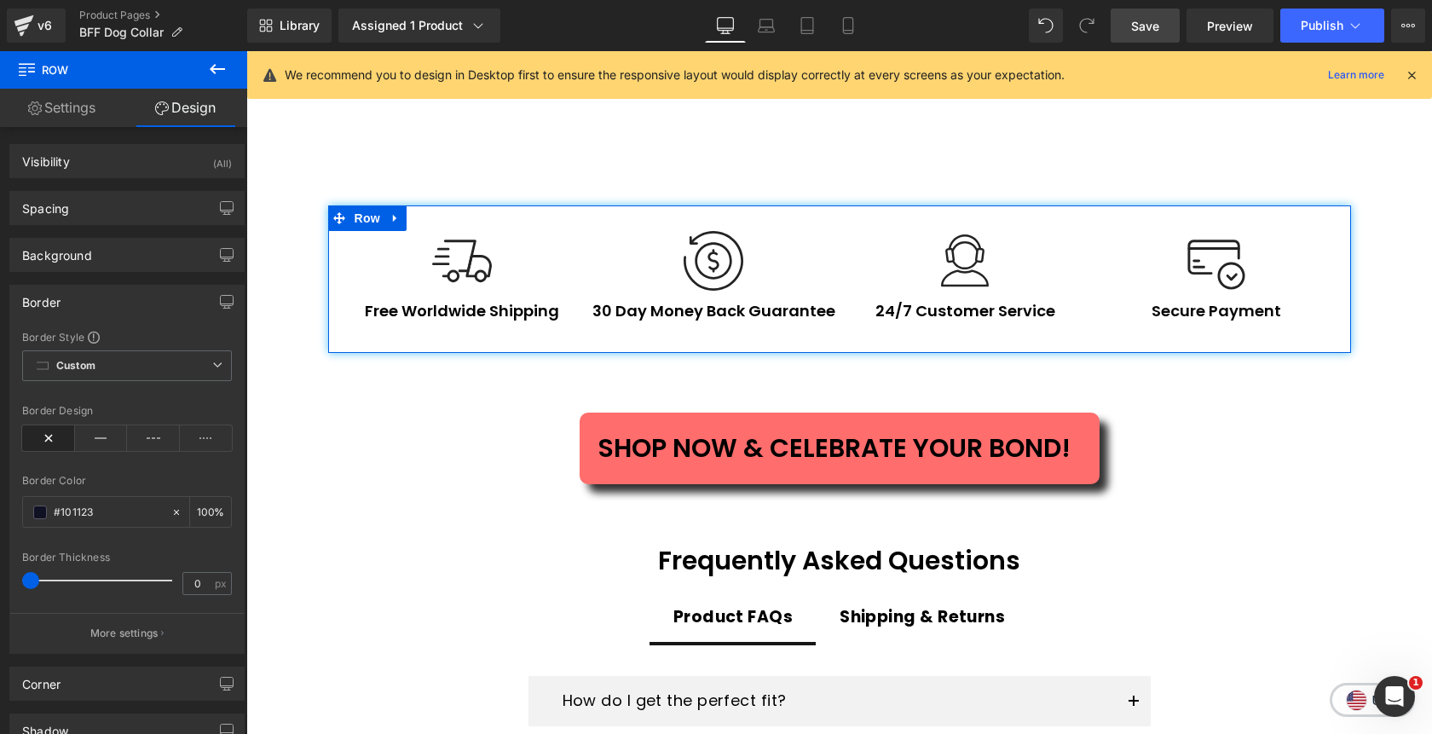
click at [114, 296] on div "Border" at bounding box center [127, 302] width 234 height 32
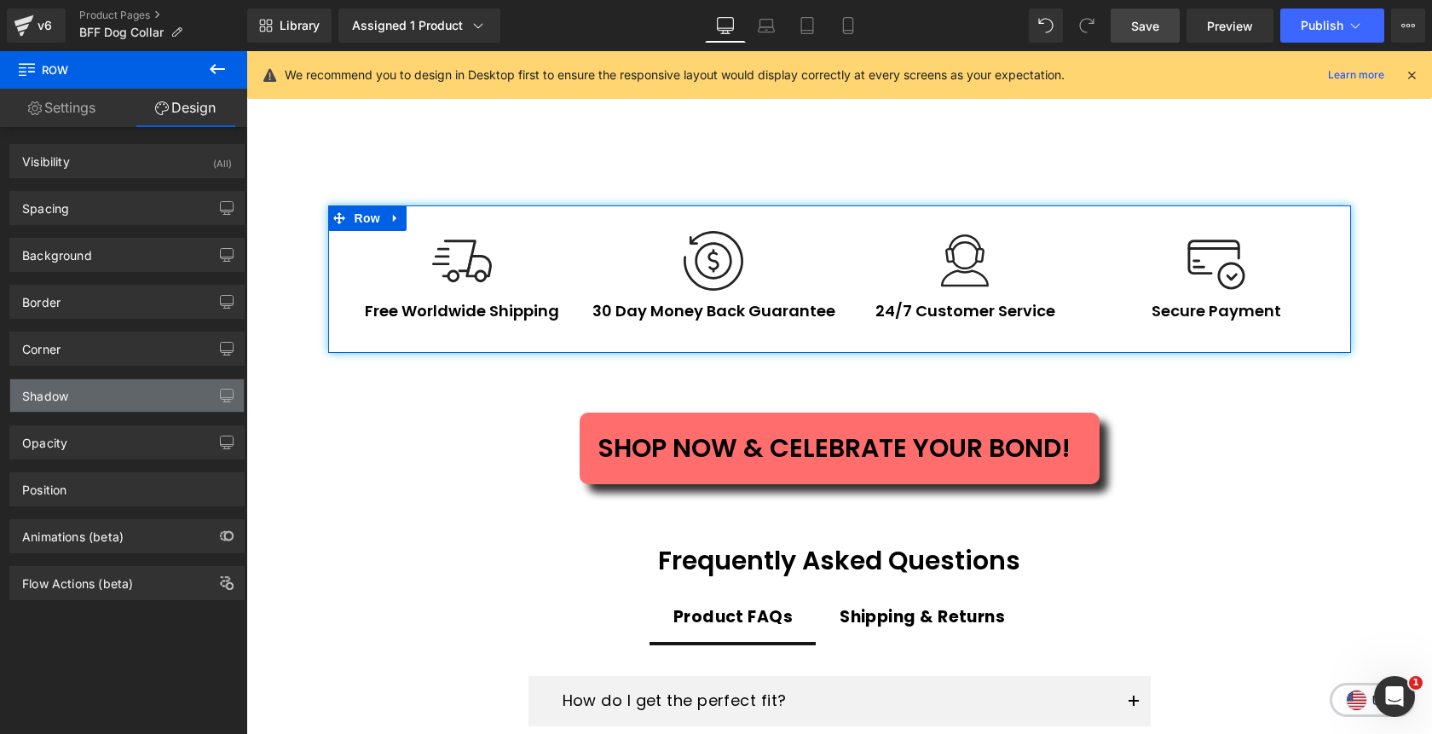
click at [95, 402] on div "Shadow" at bounding box center [127, 395] width 234 height 32
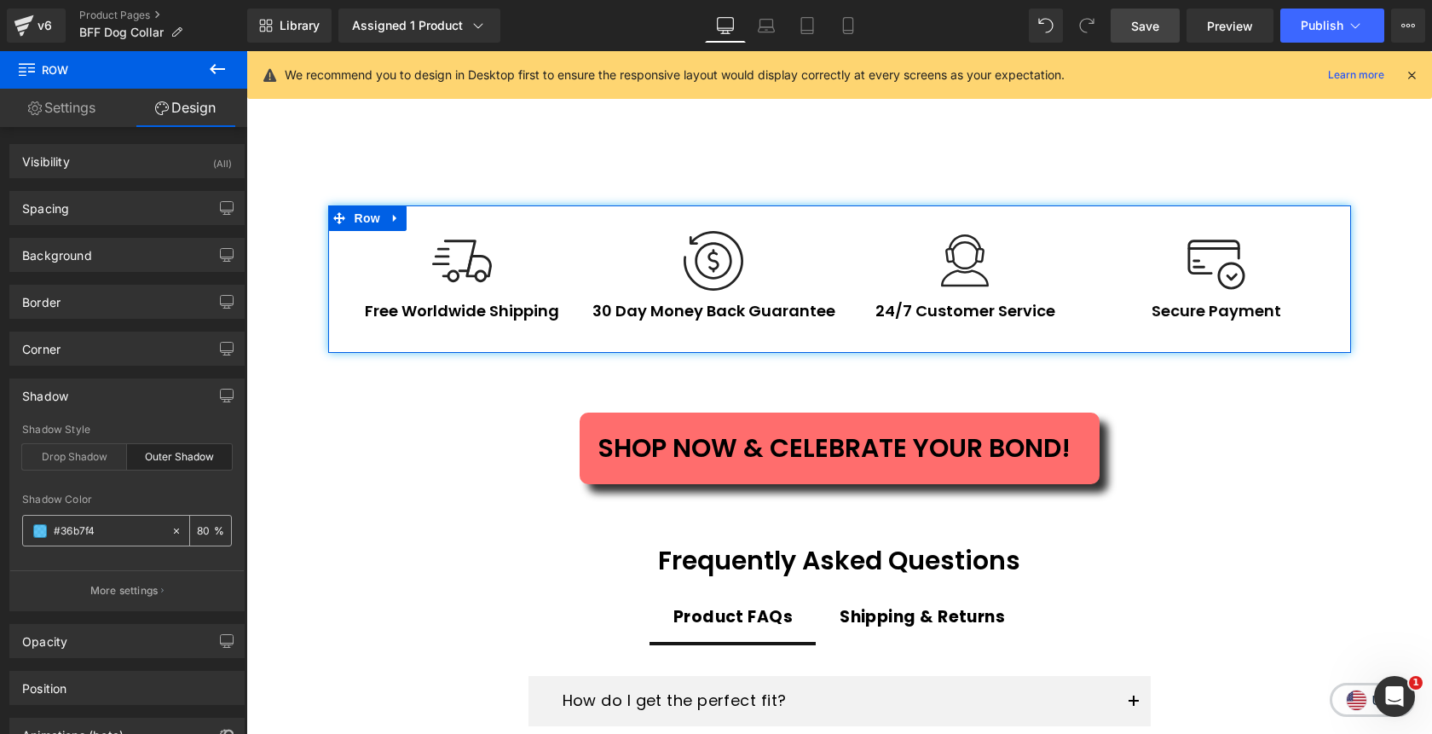
click at [106, 529] on input "#36b7f4" at bounding box center [108, 531] width 109 height 19
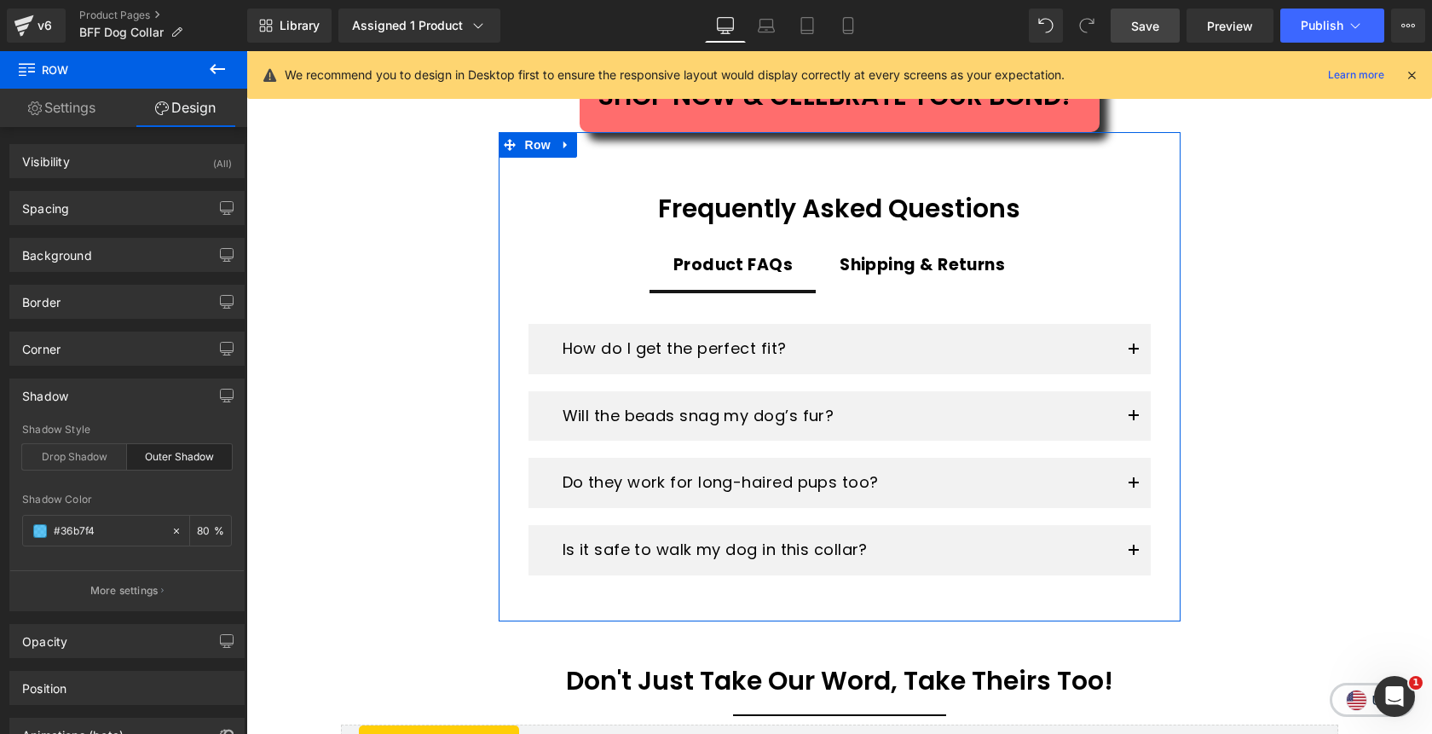
scroll to position [2806, 0]
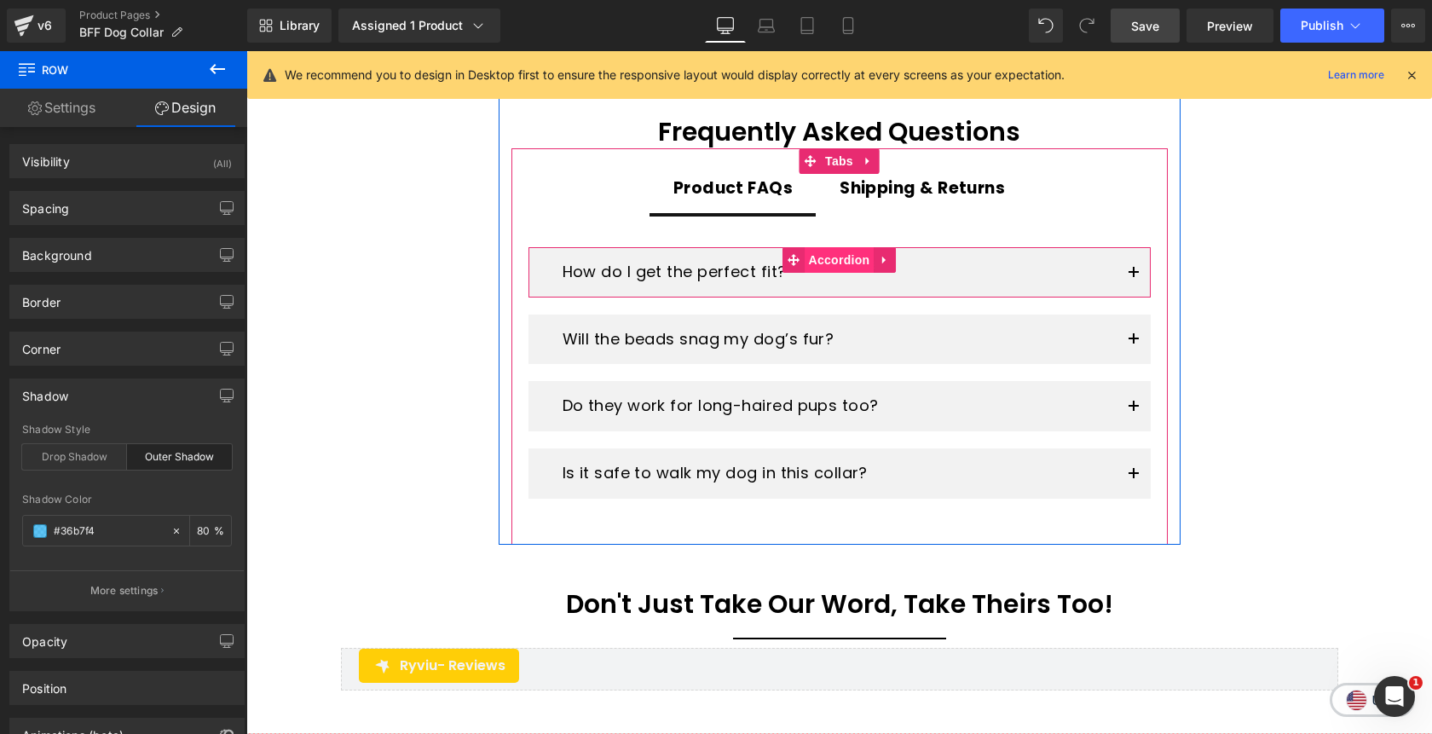
click at [830, 247] on span "Accordion" at bounding box center [840, 260] width 70 height 26
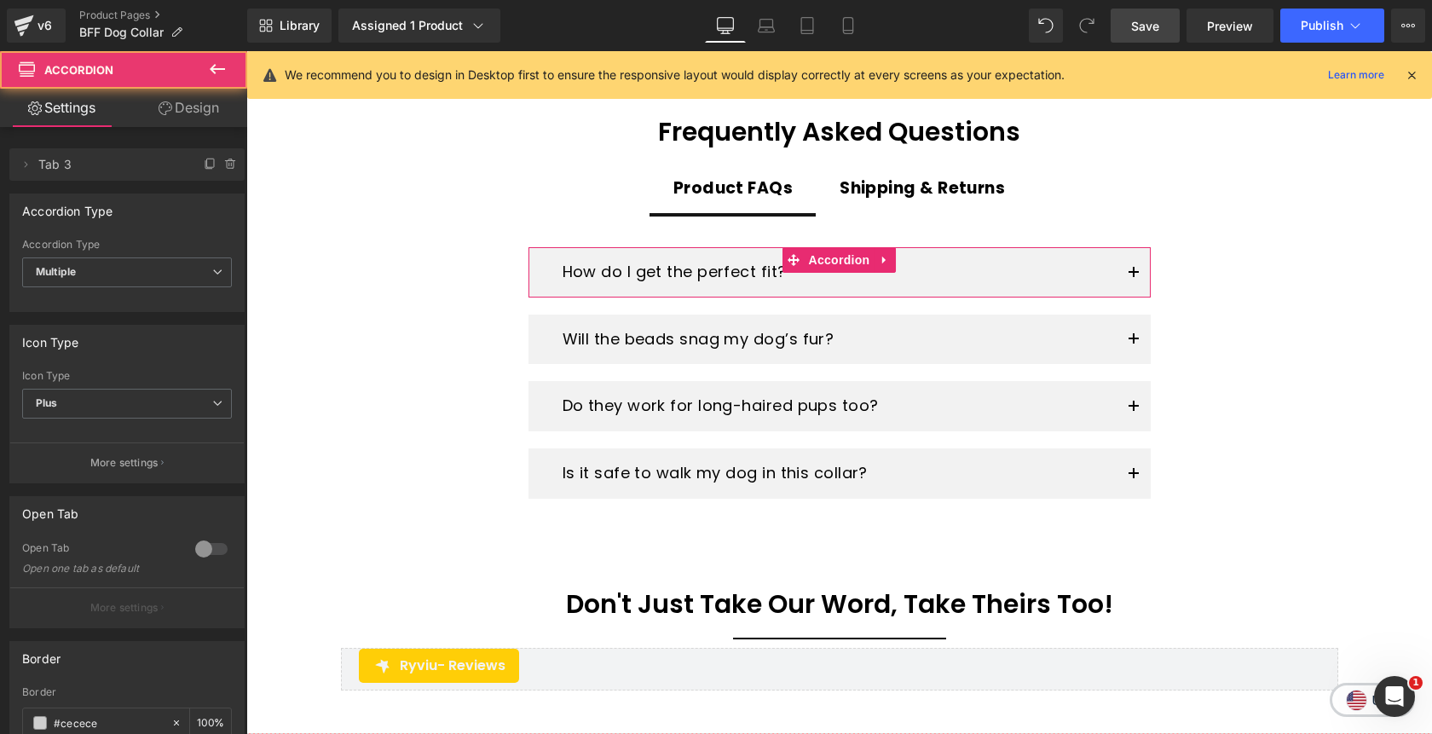
click at [182, 109] on link "Design" at bounding box center [189, 108] width 124 height 38
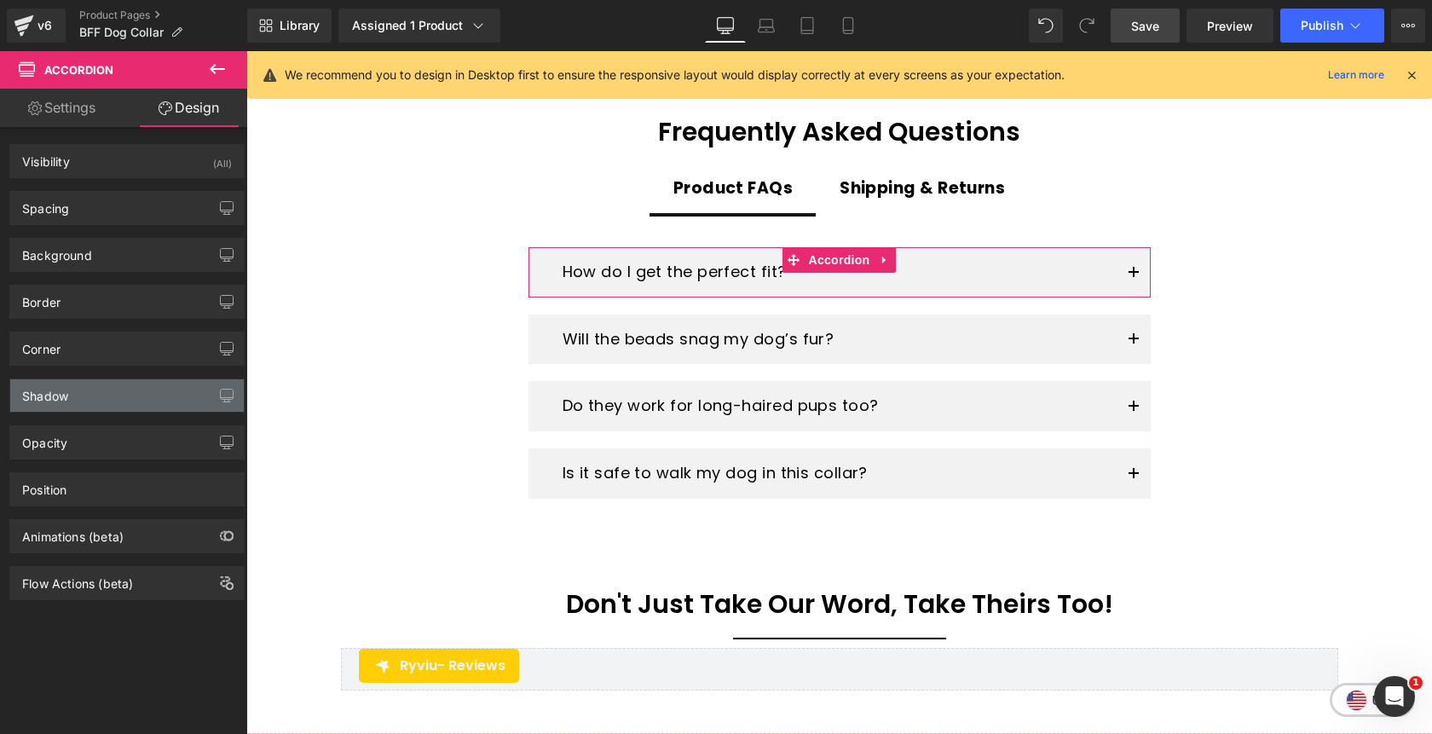
click at [83, 398] on div "Shadow" at bounding box center [127, 395] width 234 height 32
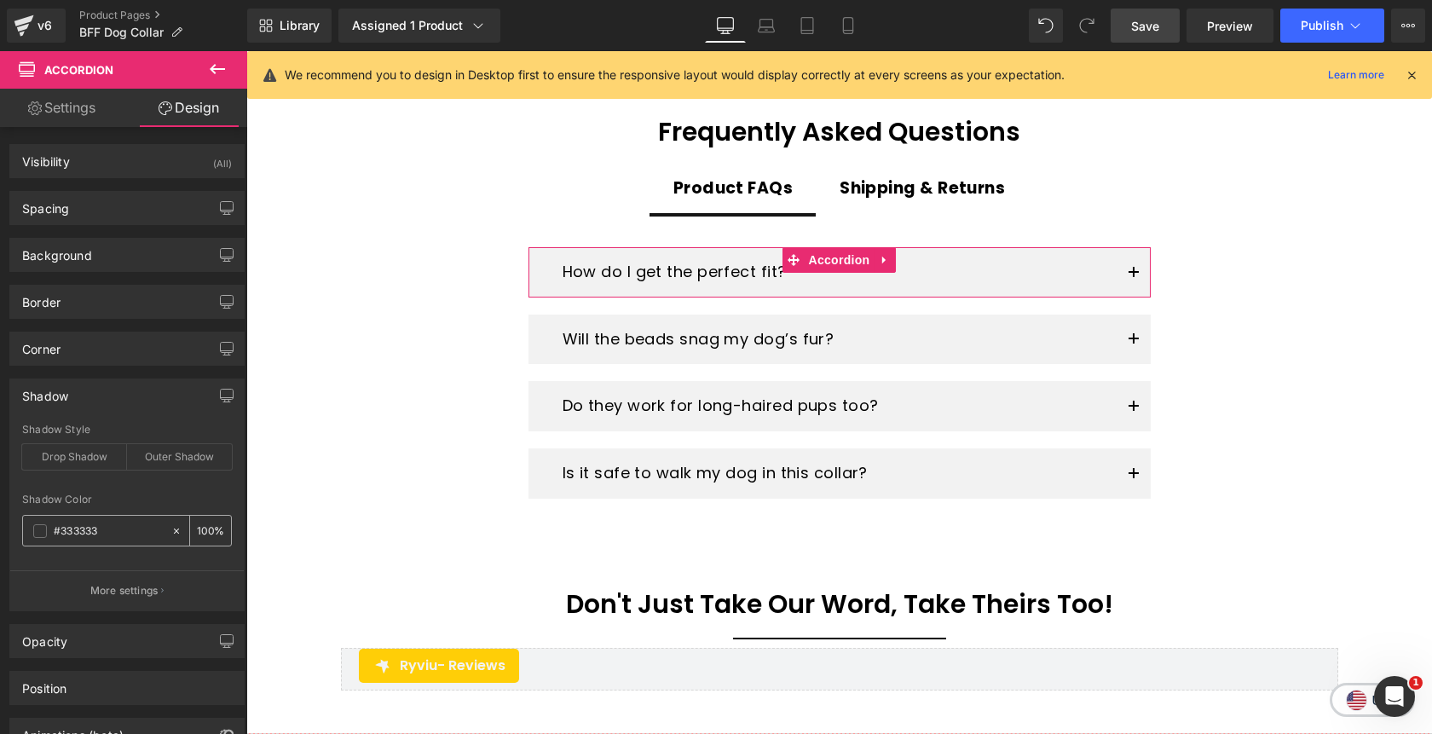
click at [101, 538] on input "#333333" at bounding box center [108, 531] width 109 height 19
paste input "6b7f4"
type input "#36b7f4"
click at [170, 464] on div "Outer Shadow" at bounding box center [179, 457] width 105 height 26
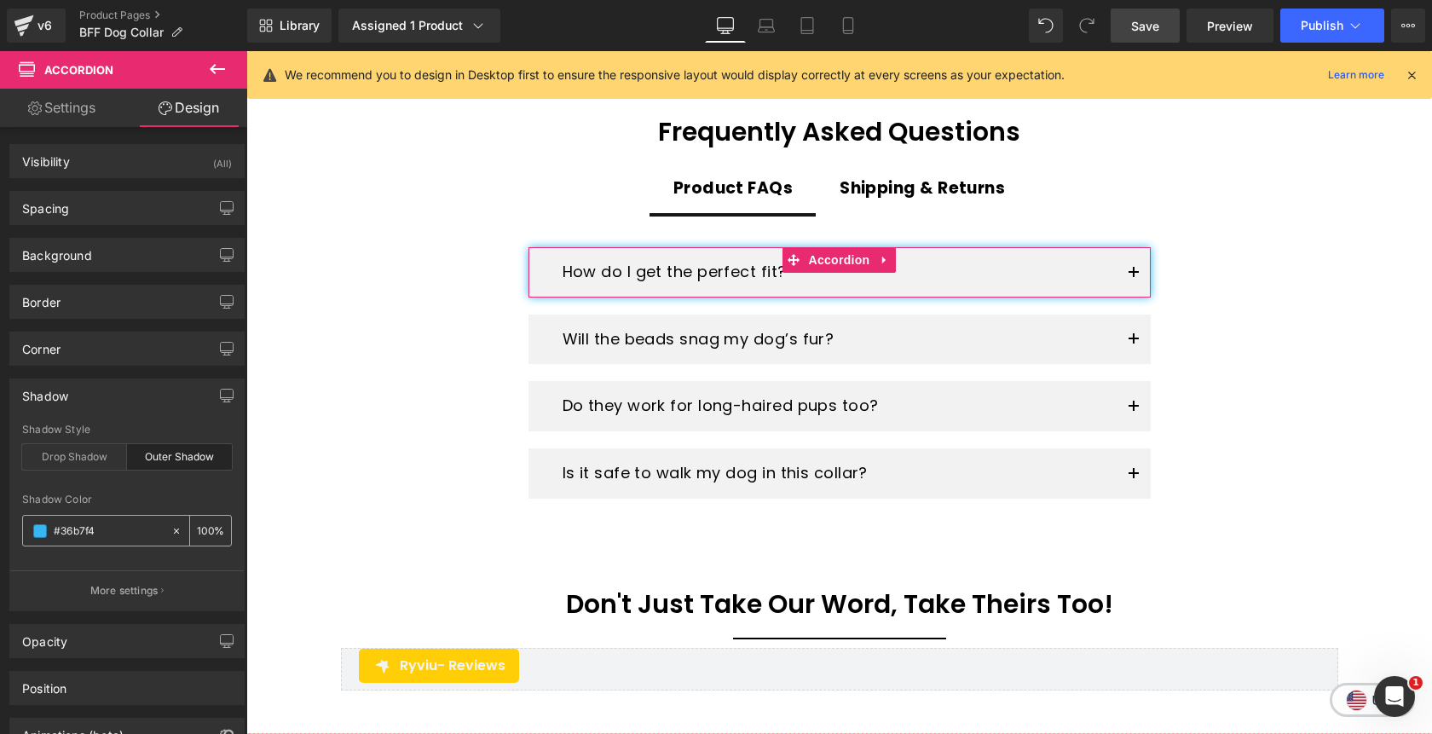
click at [197, 538] on input "100" at bounding box center [205, 530] width 17 height 19
type input "80"
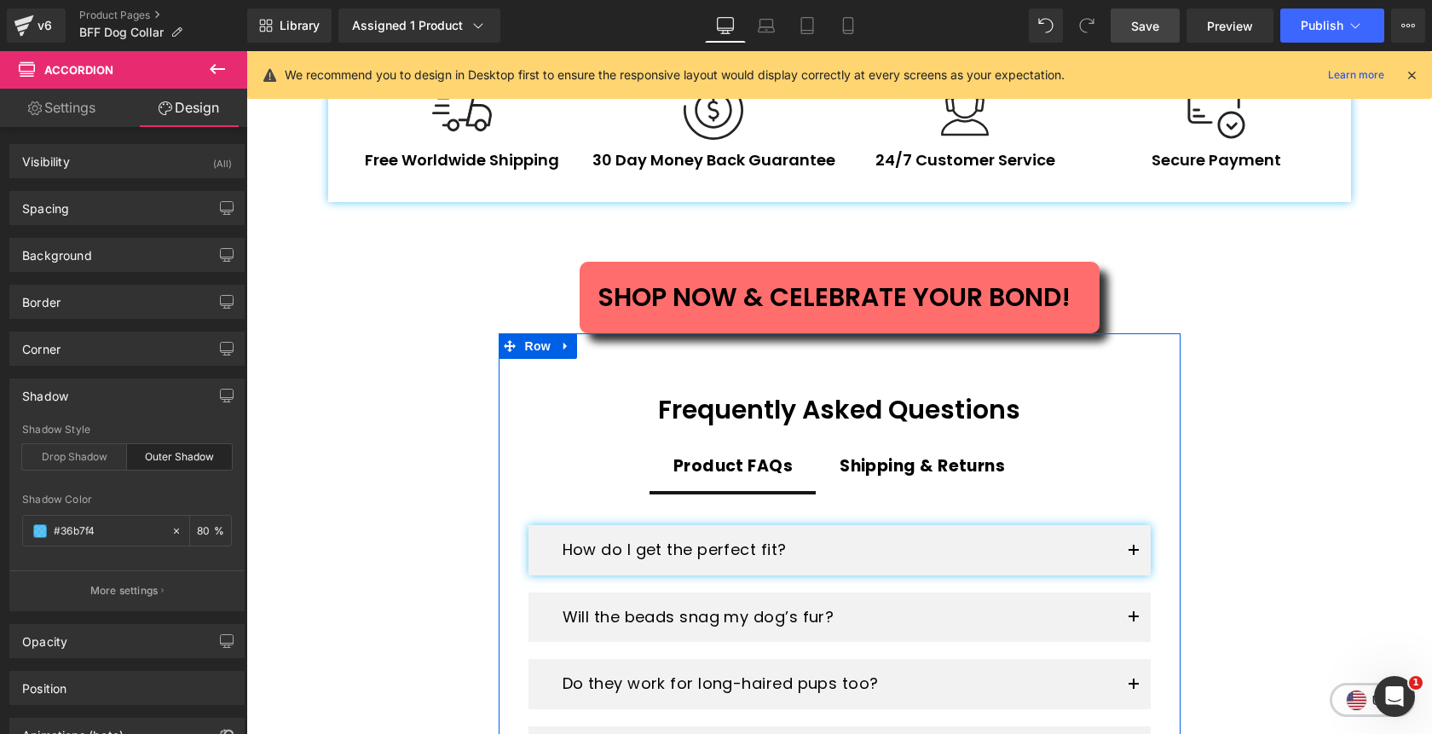
scroll to position [2709, 0]
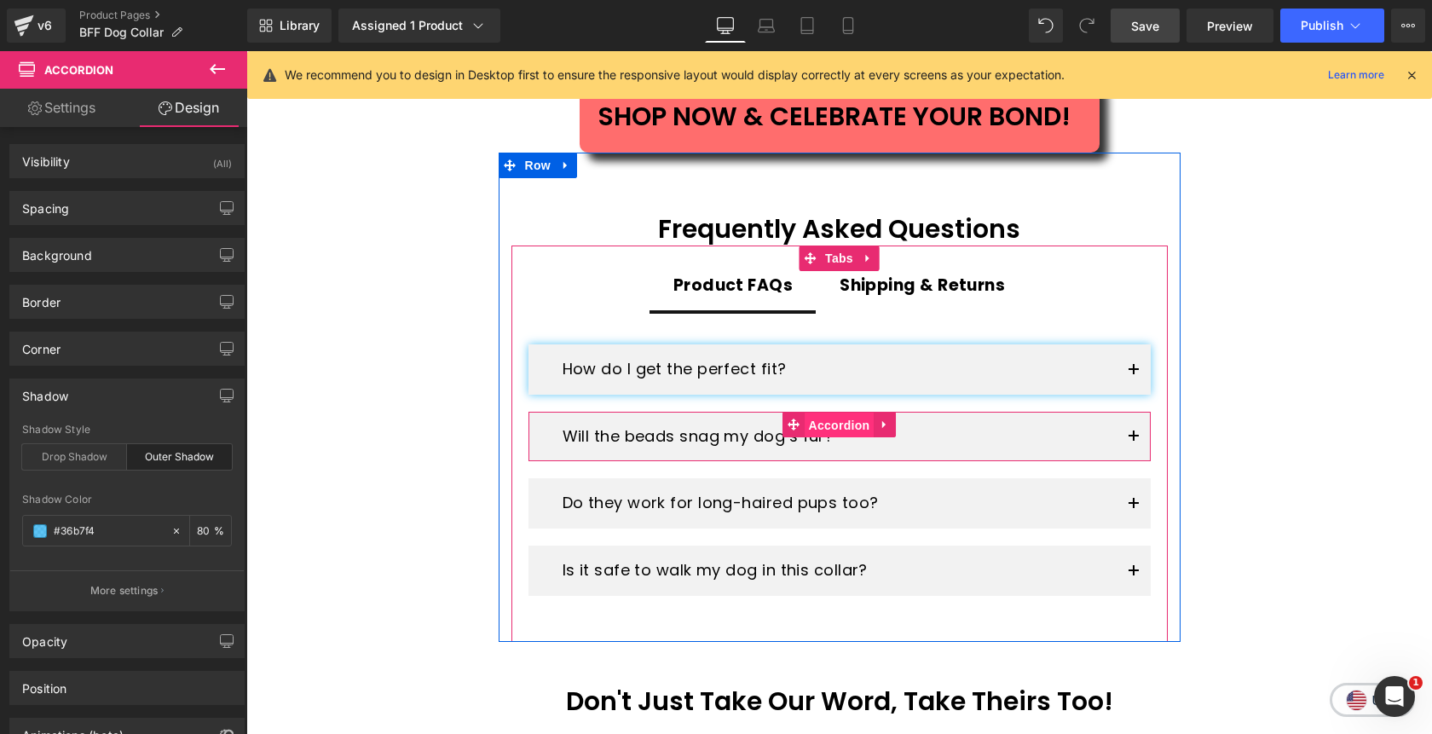
click at [827, 413] on span "Accordion" at bounding box center [840, 426] width 70 height 26
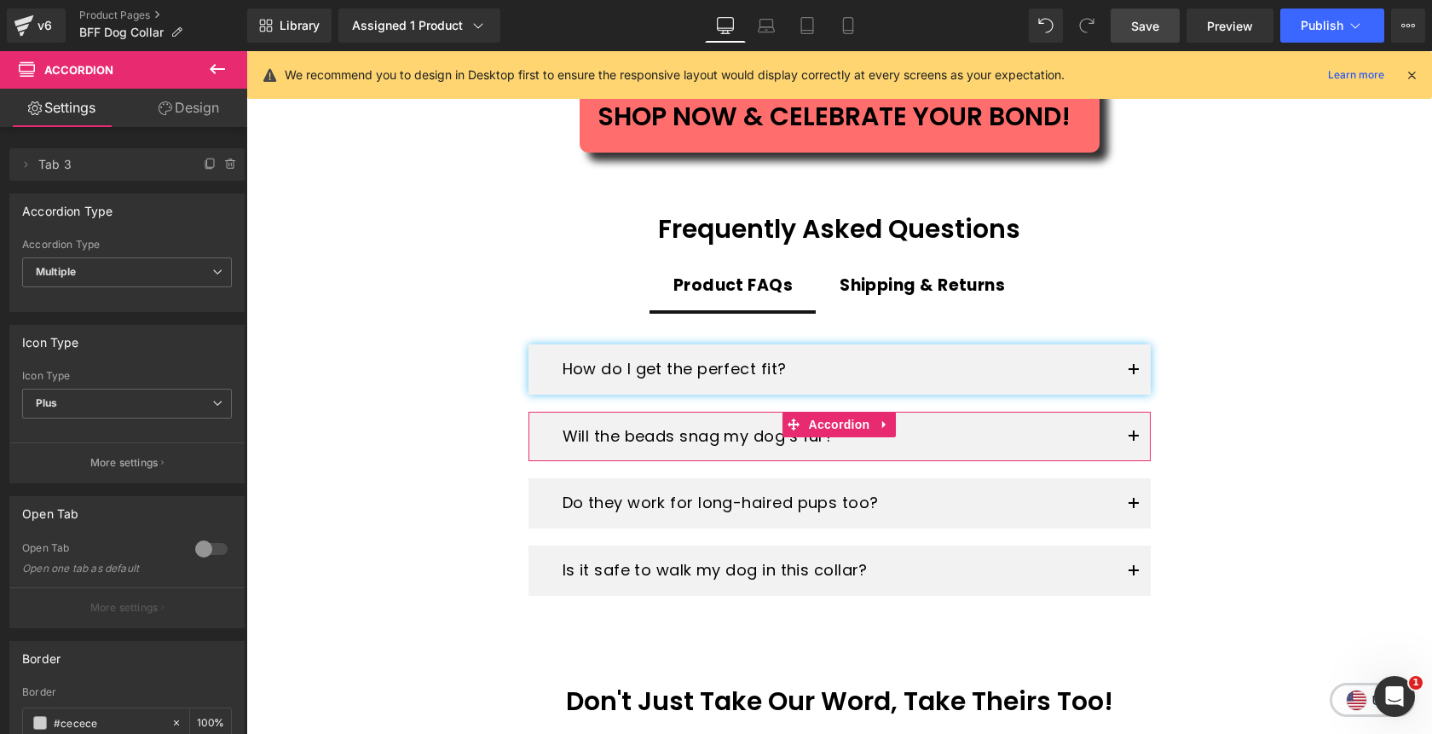
click at [186, 113] on link "Design" at bounding box center [189, 108] width 124 height 38
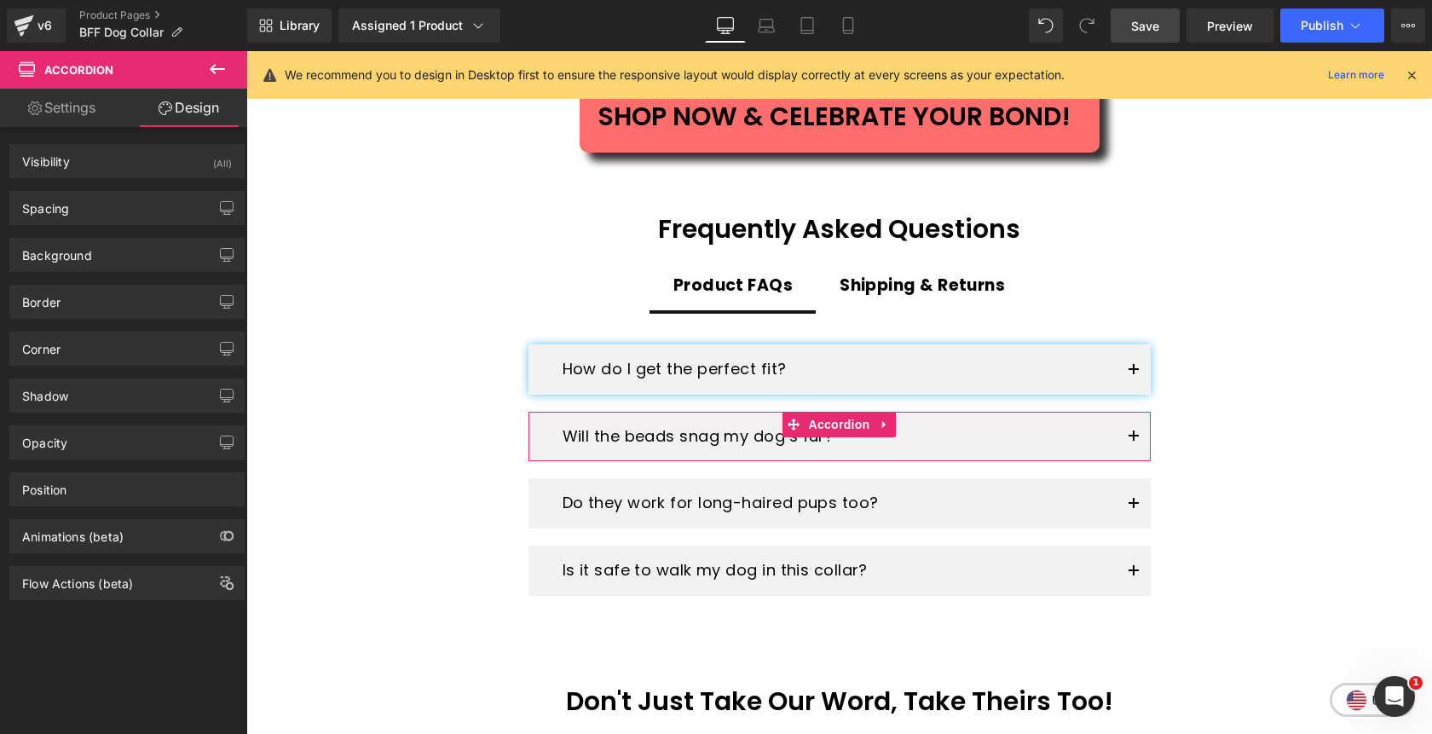
type input "#333333"
type input "100"
click at [106, 390] on div "Shadow" at bounding box center [127, 395] width 234 height 32
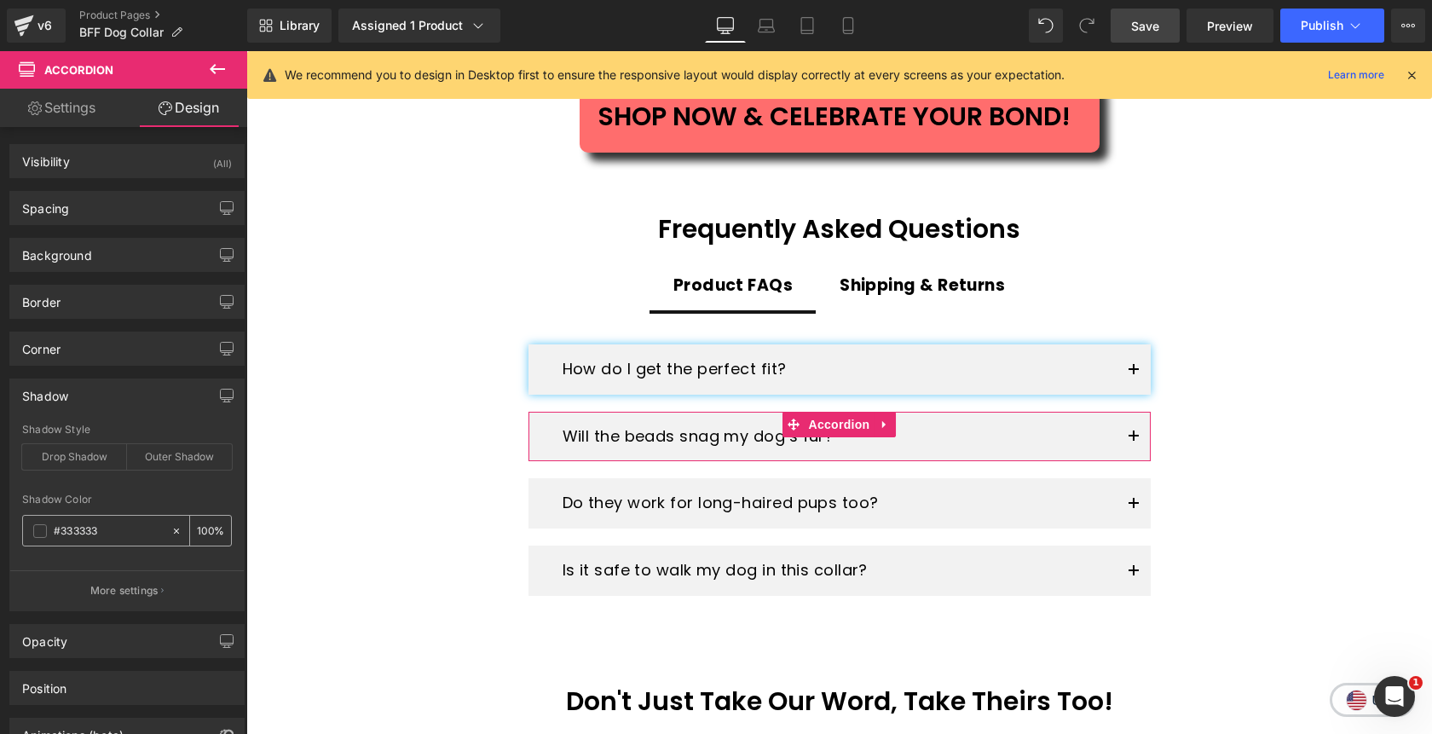
click at [114, 534] on input "#333333" at bounding box center [108, 531] width 109 height 19
paste input "6b7f4"
type input "#36b7f4"
click at [179, 459] on div "Outer Shadow" at bounding box center [179, 457] width 105 height 26
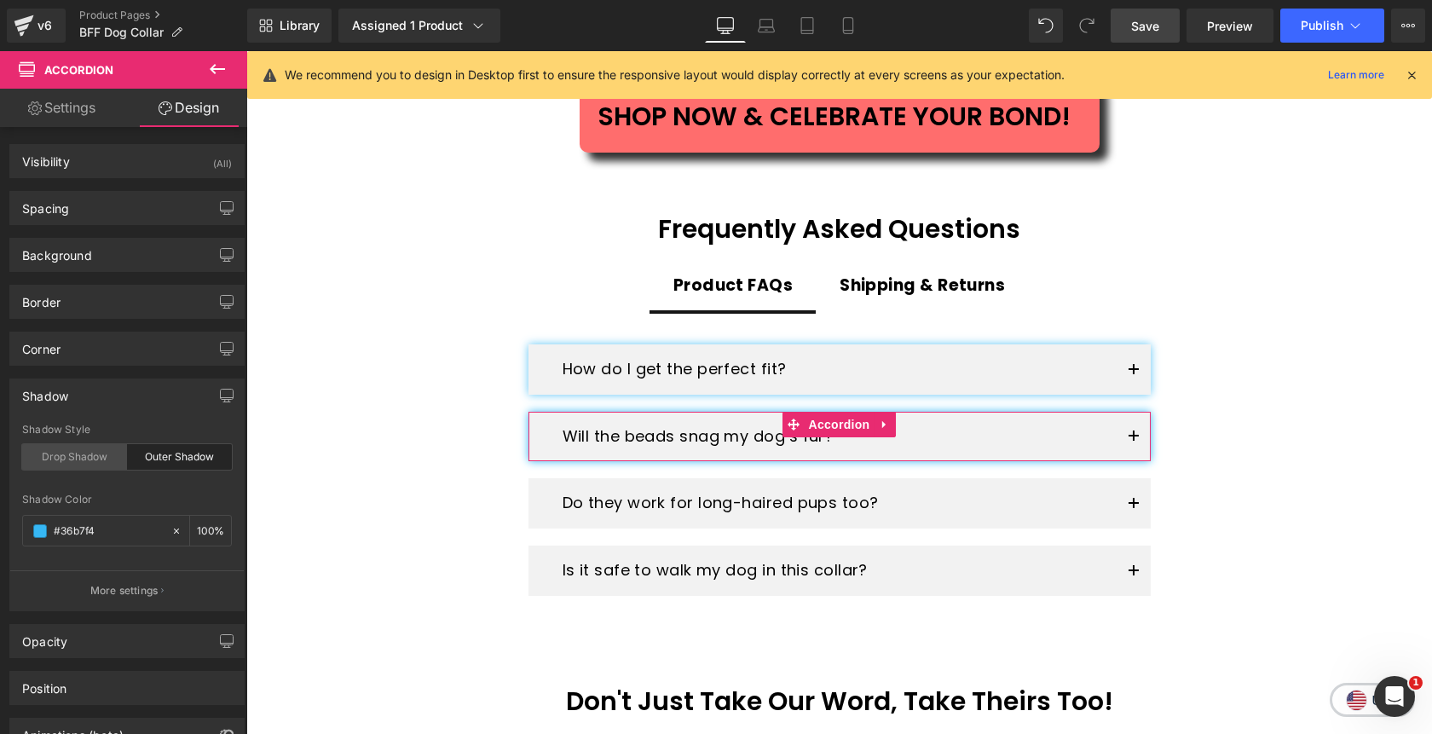
click at [84, 445] on div "Drop Shadow" at bounding box center [74, 457] width 105 height 26
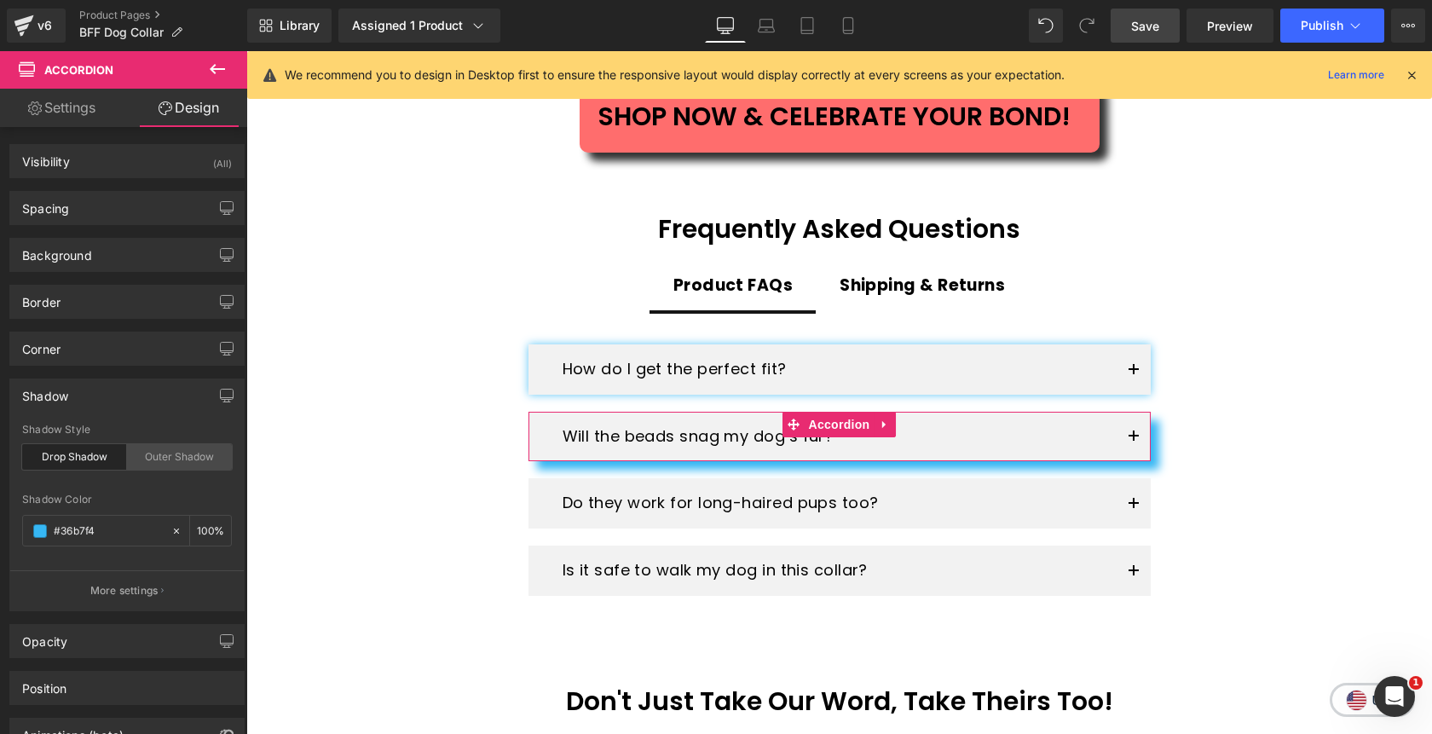
click at [153, 456] on div "Outer Shadow" at bounding box center [179, 457] width 105 height 26
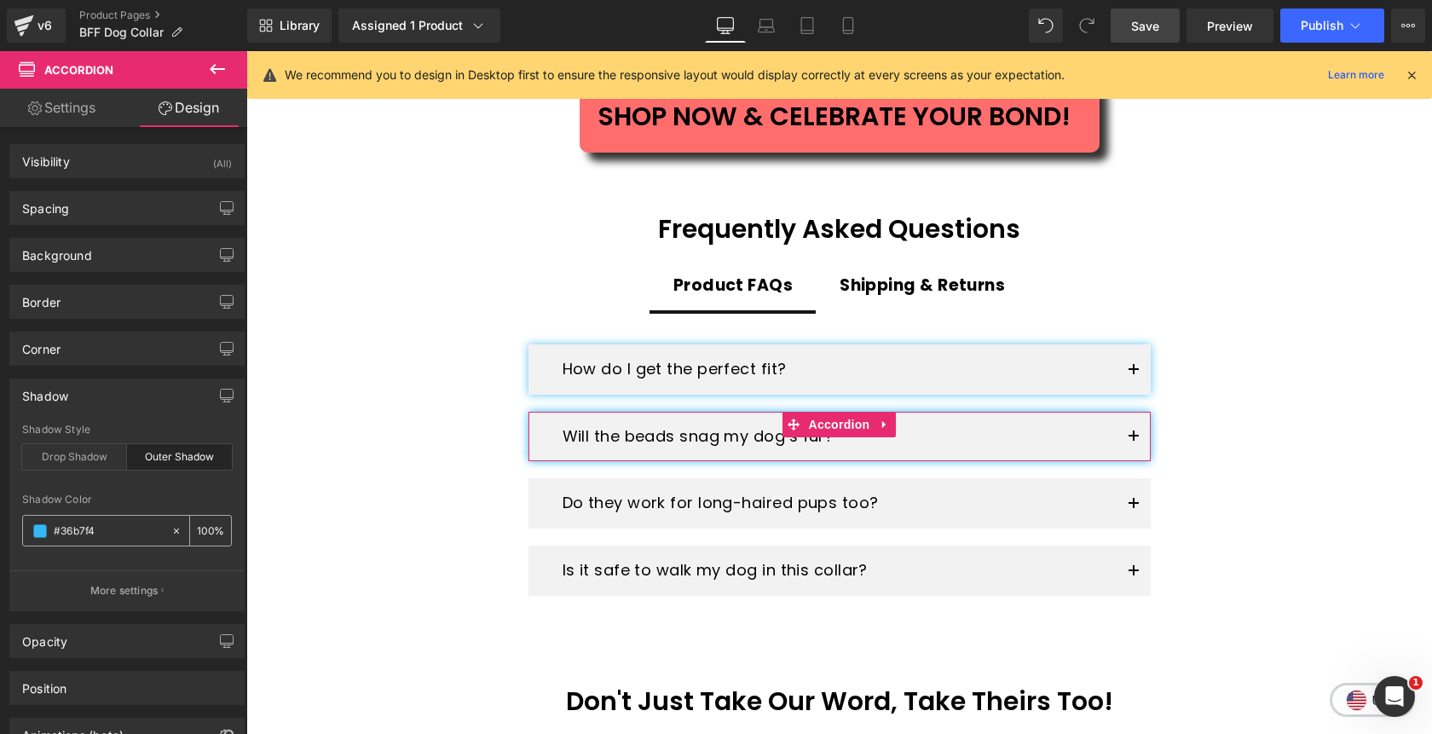
click at [197, 529] on input "100" at bounding box center [205, 530] width 17 height 19
type input "80"
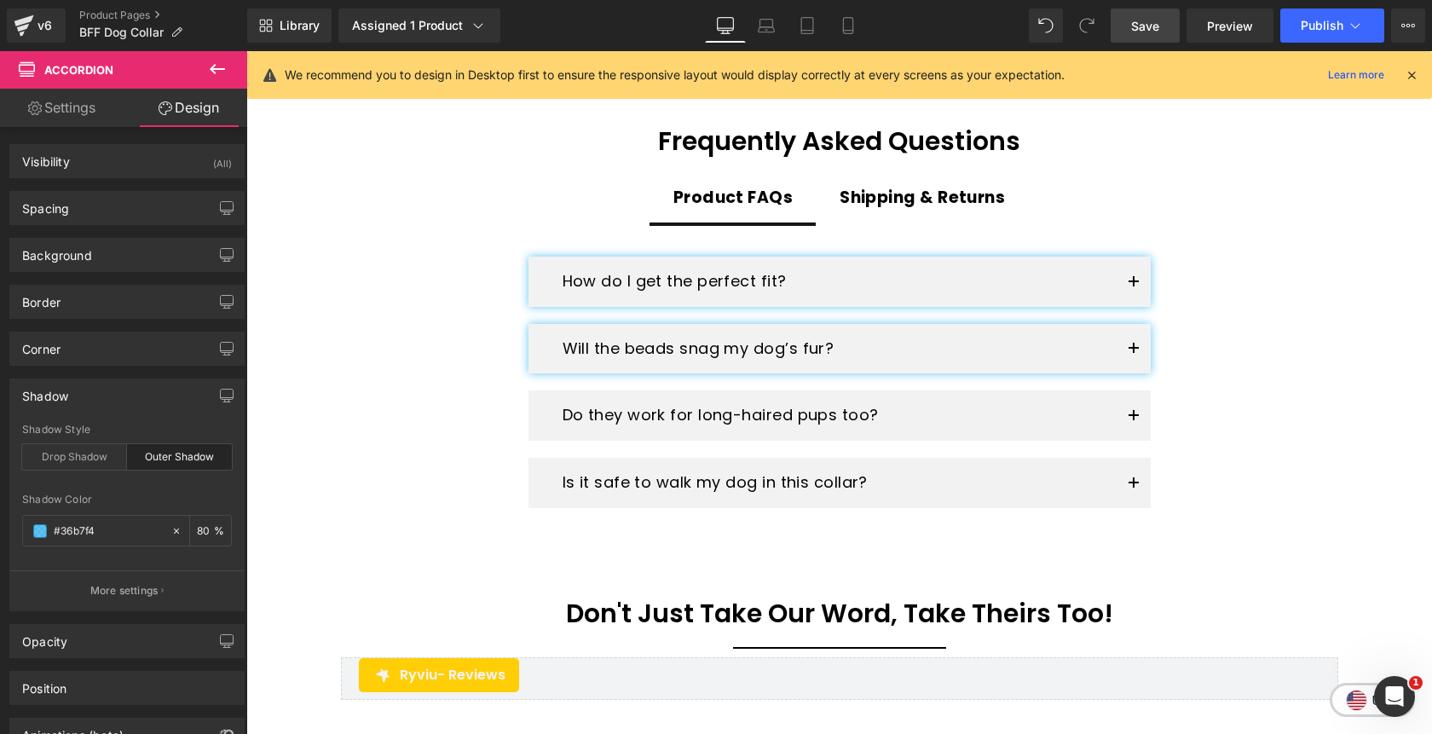
scroll to position [2879, 0]
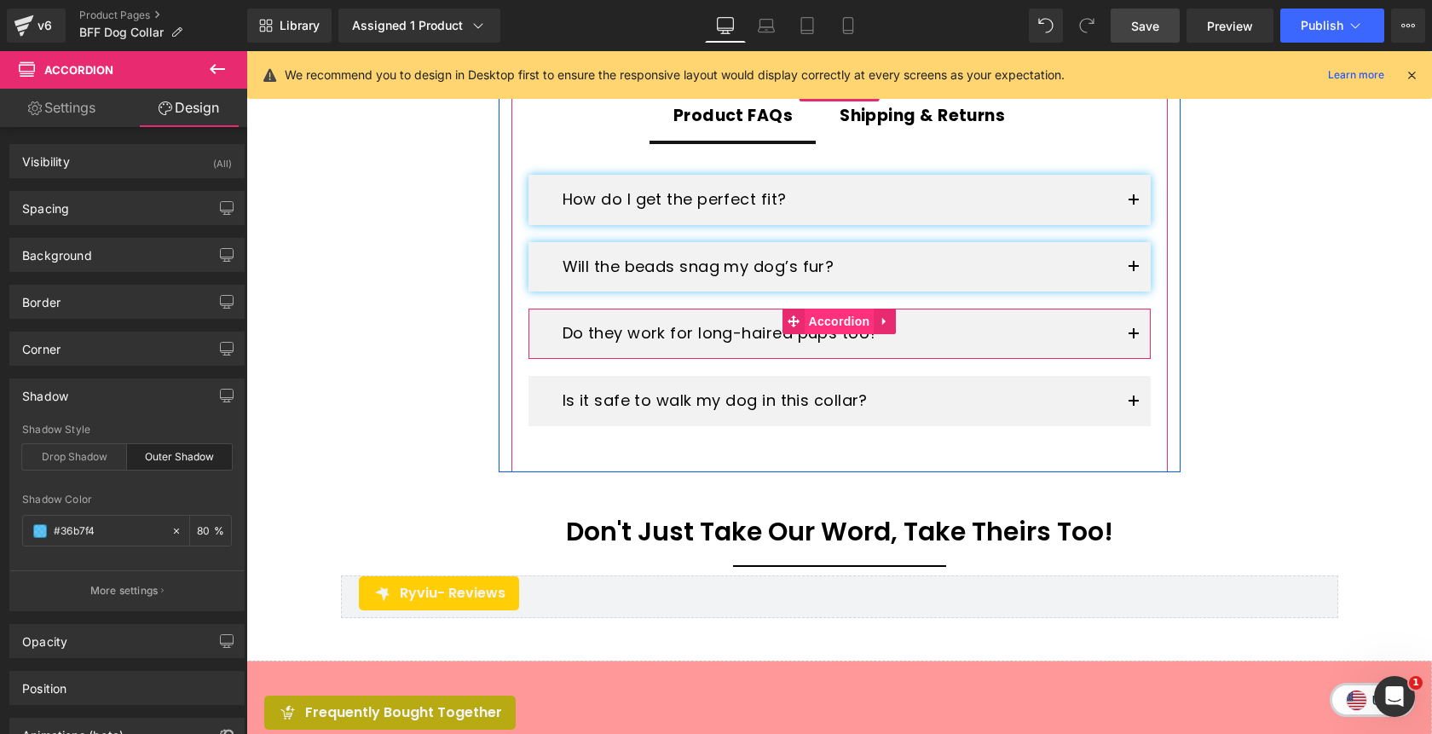
click at [852, 309] on span "Accordion" at bounding box center [840, 322] width 70 height 26
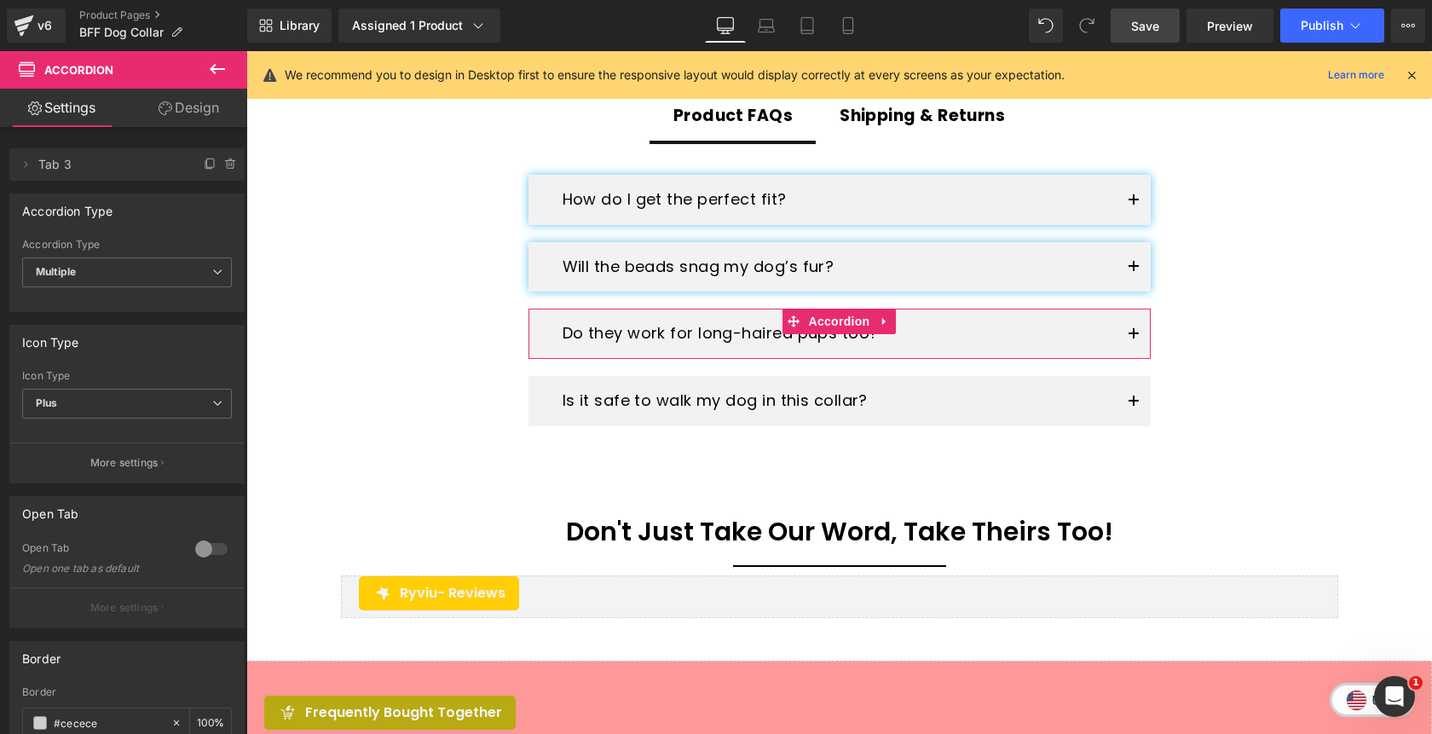
click at [192, 117] on link "Design" at bounding box center [189, 108] width 124 height 38
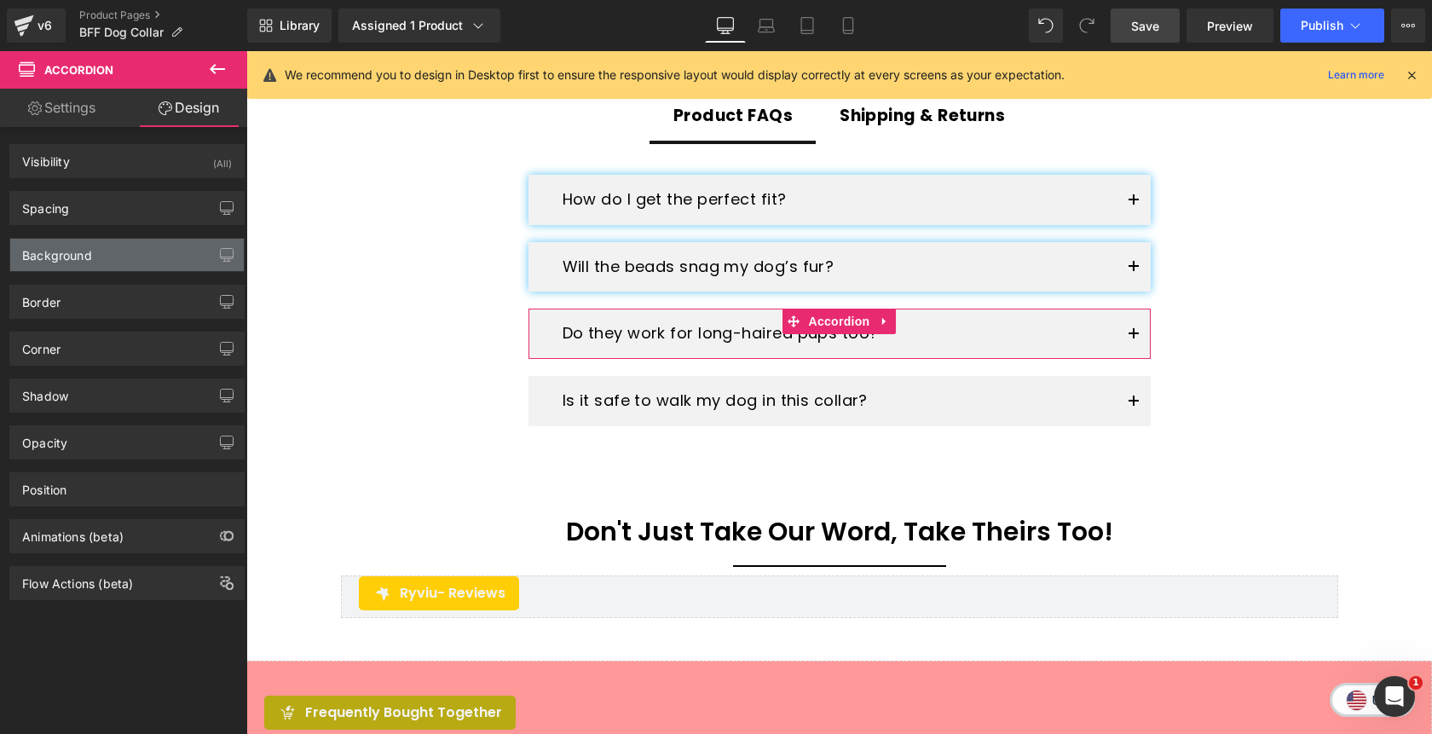
type input "#333333"
type input "100"
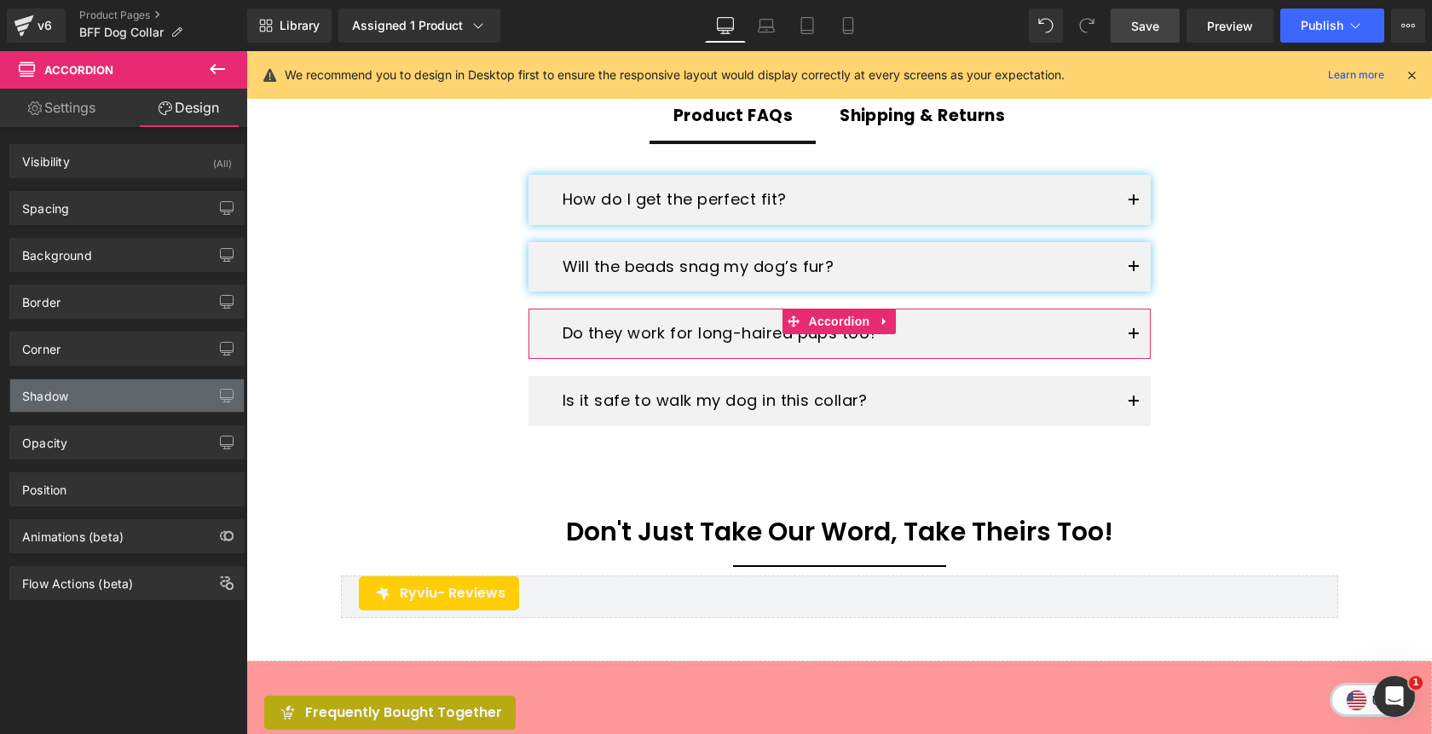
click at [116, 400] on div "Shadow" at bounding box center [127, 395] width 234 height 32
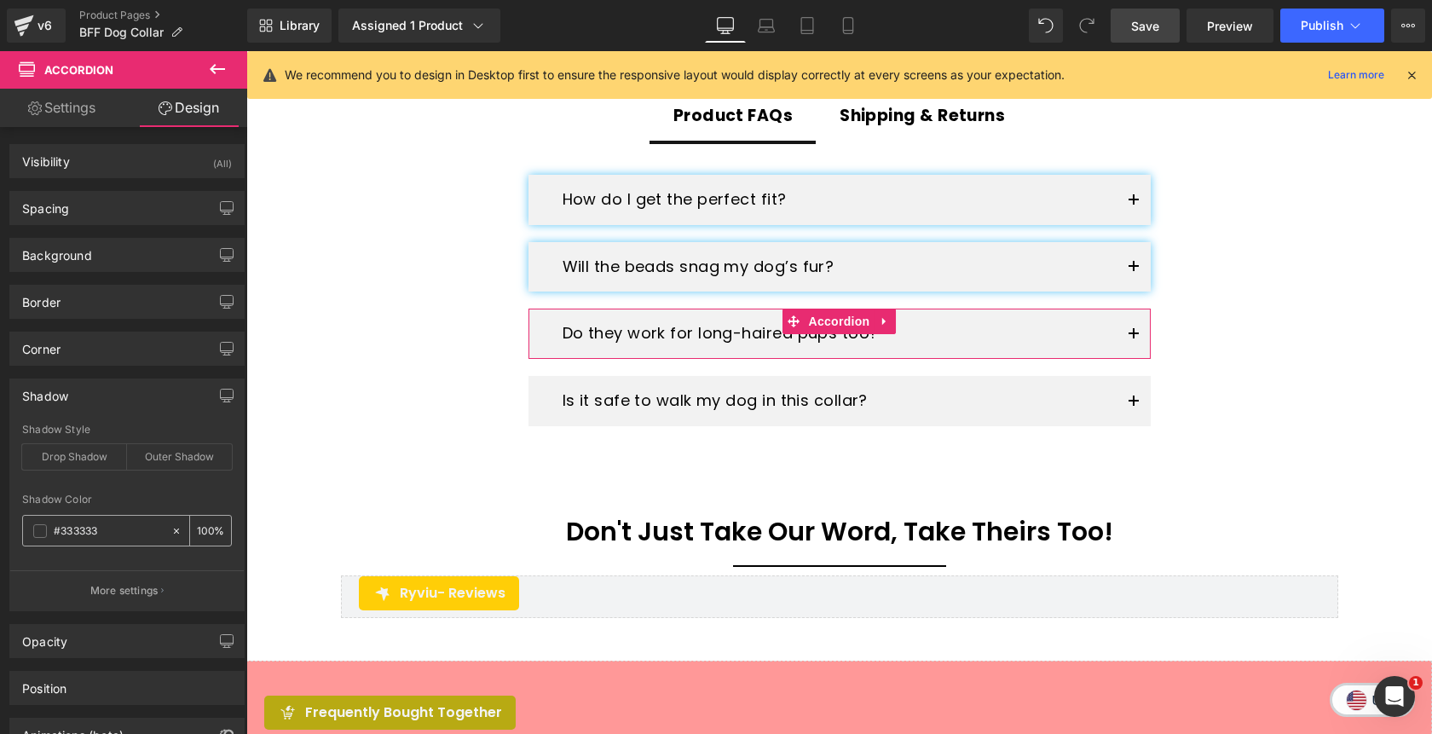
click at [119, 538] on input "#333333" at bounding box center [108, 531] width 109 height 19
paste input "6b7f4"
type input "#36b7f4"
click at [165, 459] on div "Outer Shadow" at bounding box center [179, 457] width 105 height 26
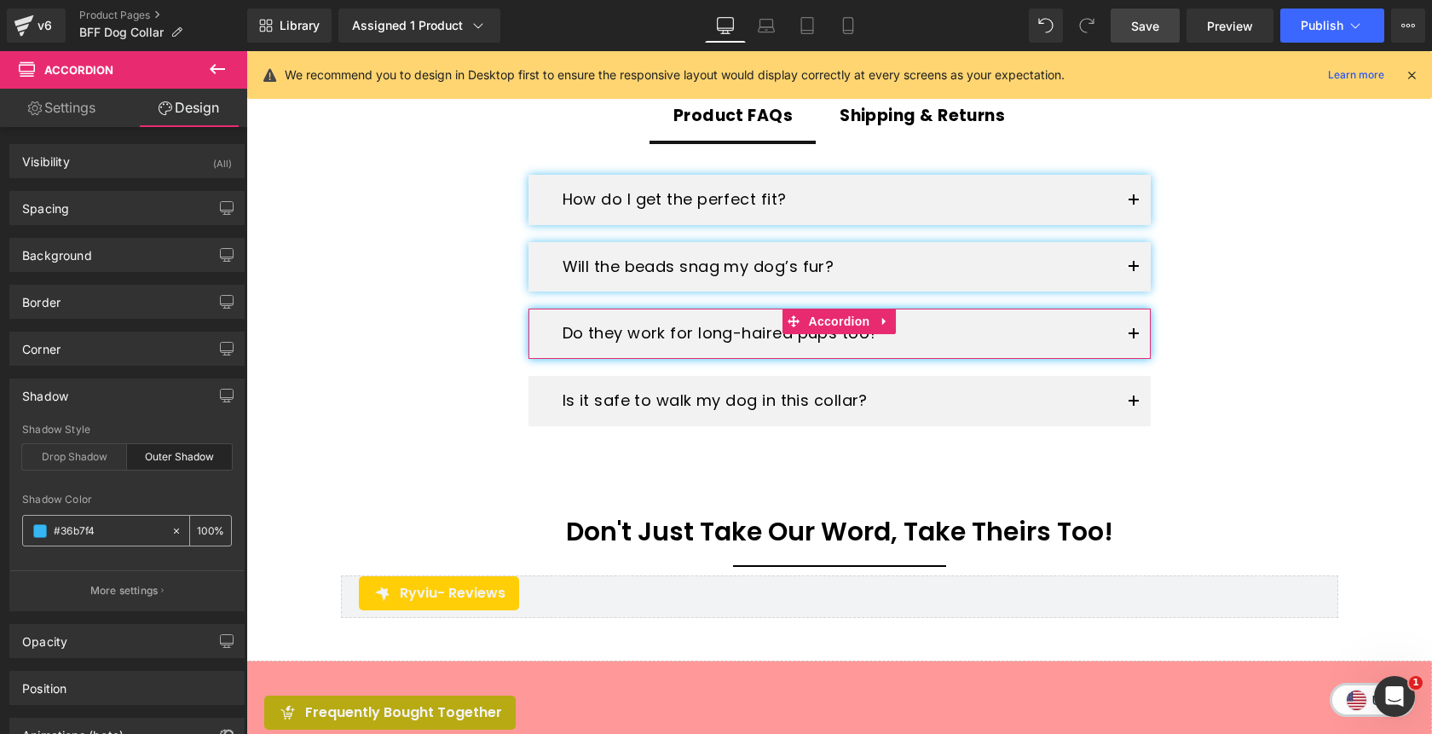
click at [200, 530] on input "100" at bounding box center [205, 530] width 17 height 19
type input "80"
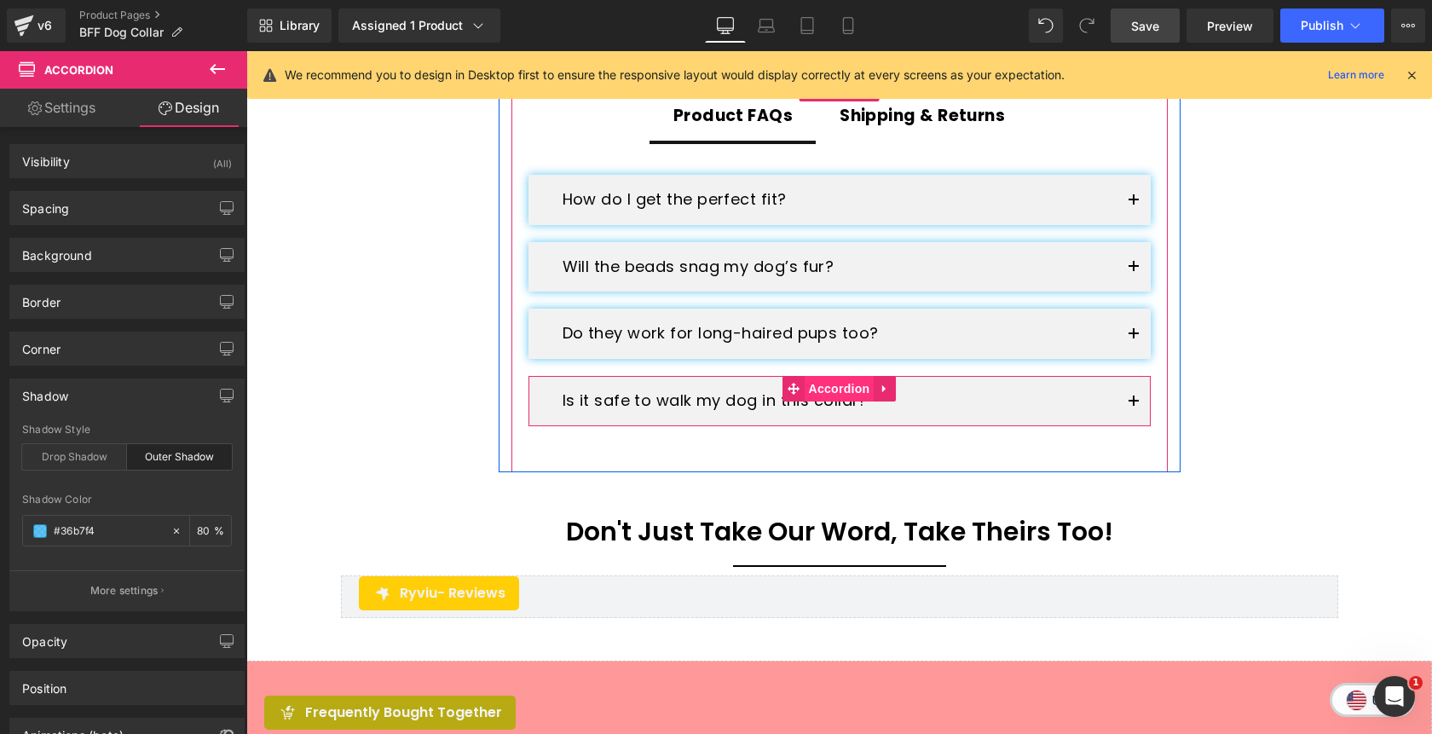
click at [835, 376] on span "Accordion" at bounding box center [840, 389] width 70 height 26
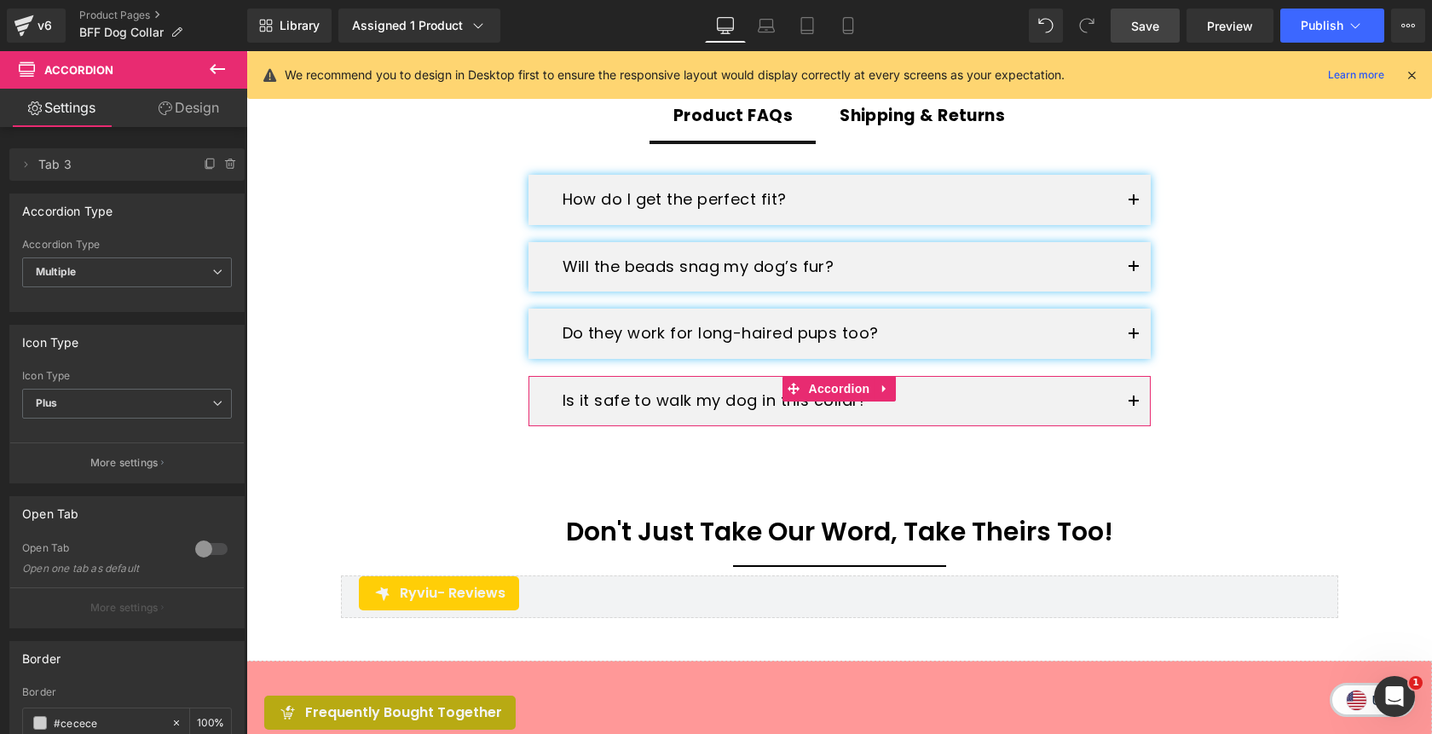
click at [210, 110] on link "Design" at bounding box center [189, 108] width 124 height 38
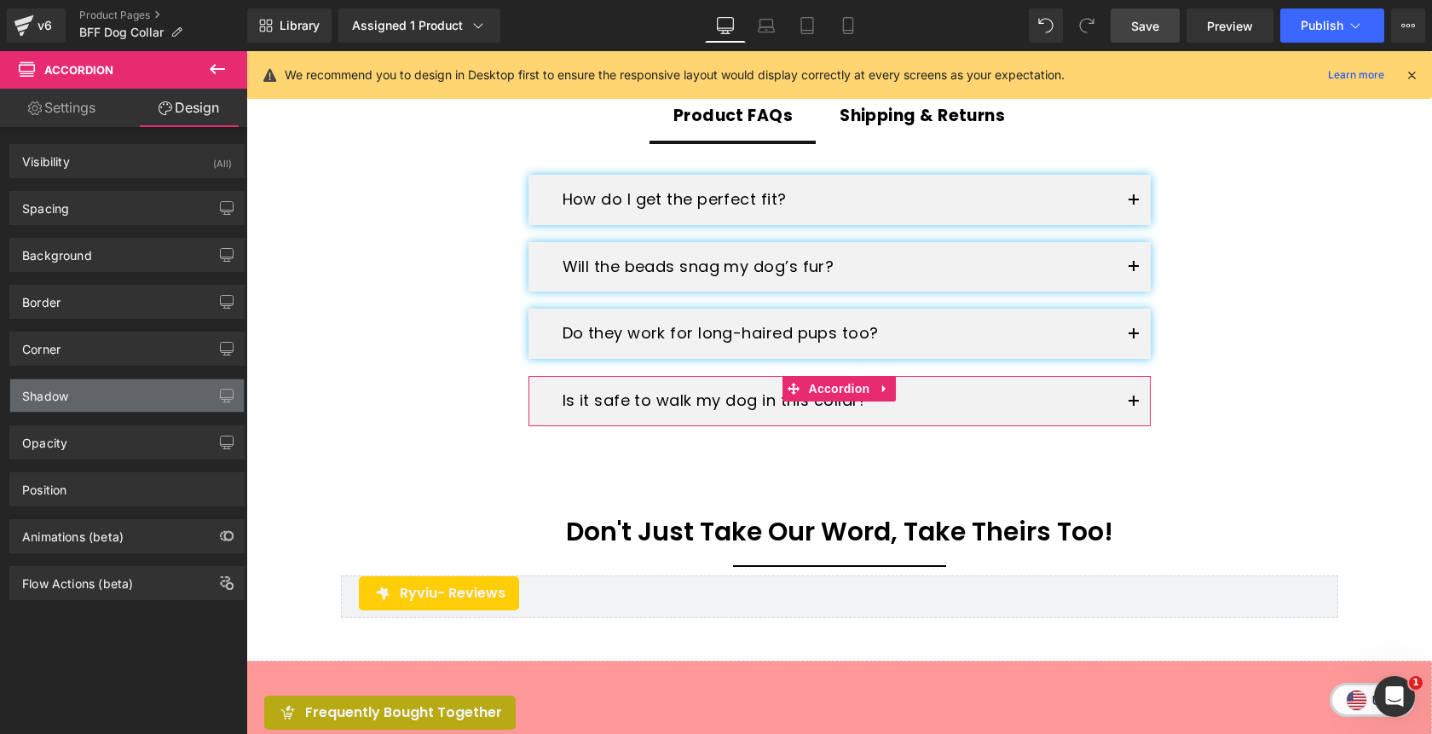
click at [95, 405] on div "Shadow" at bounding box center [127, 395] width 234 height 32
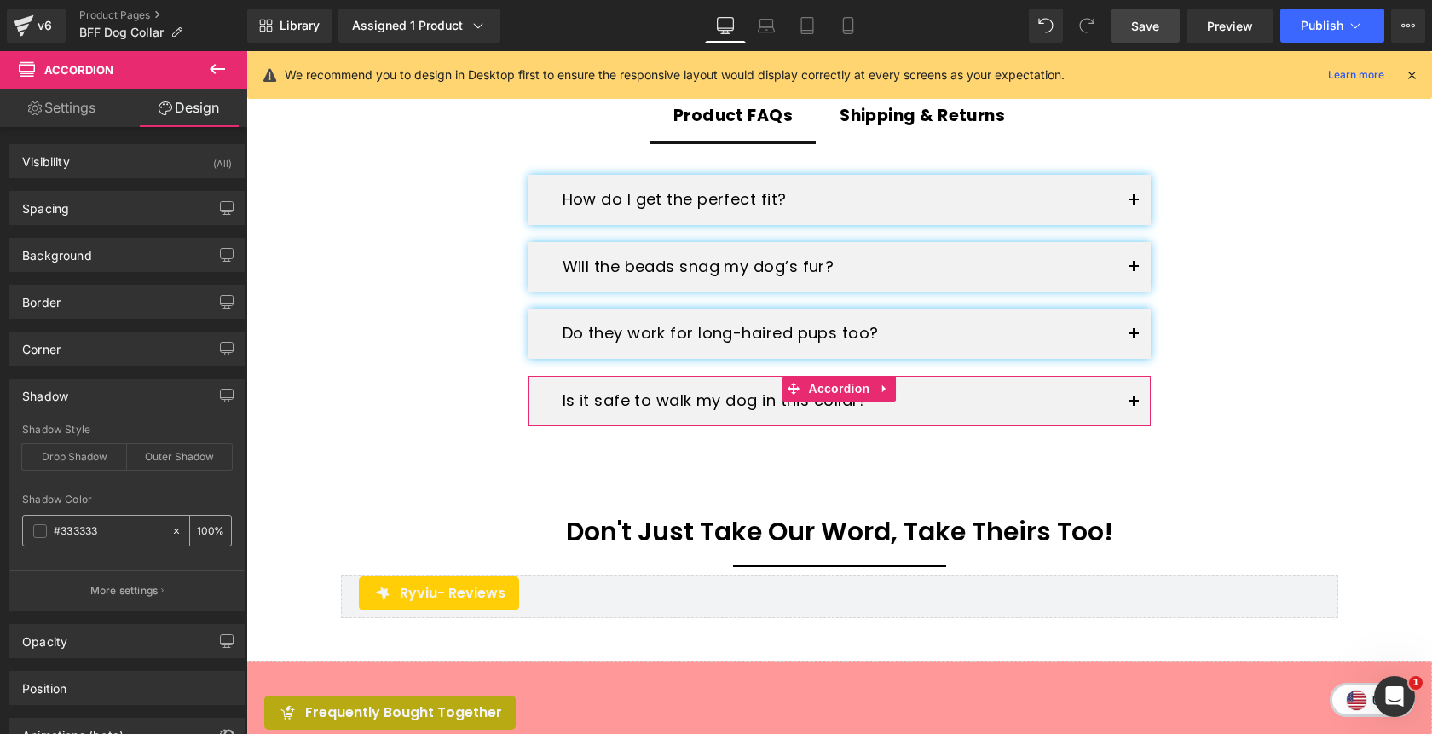
click at [127, 524] on input "#333333" at bounding box center [108, 531] width 109 height 19
paste input "6b7f4"
type input "#36b7f4"
click at [177, 461] on div "Outer Shadow" at bounding box center [179, 457] width 105 height 26
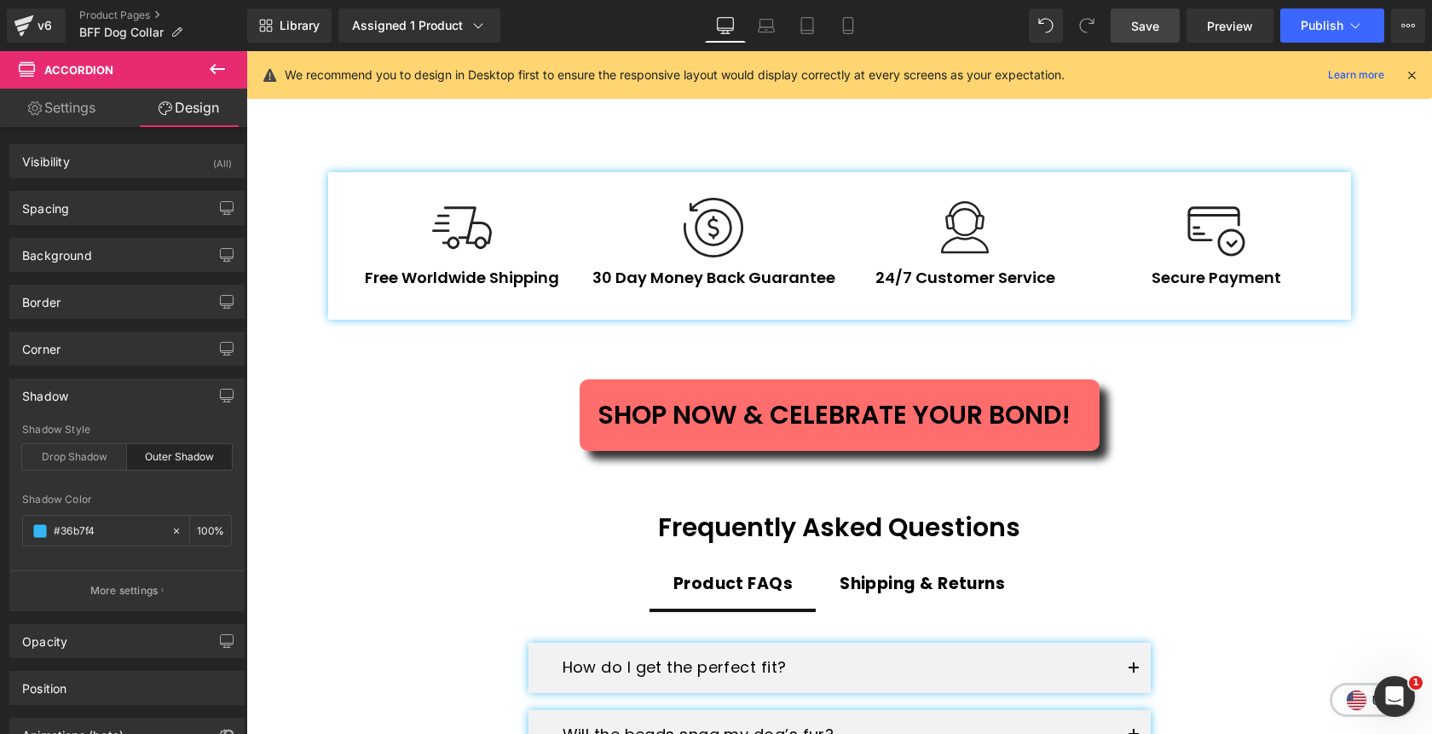
scroll to position [2398, 0]
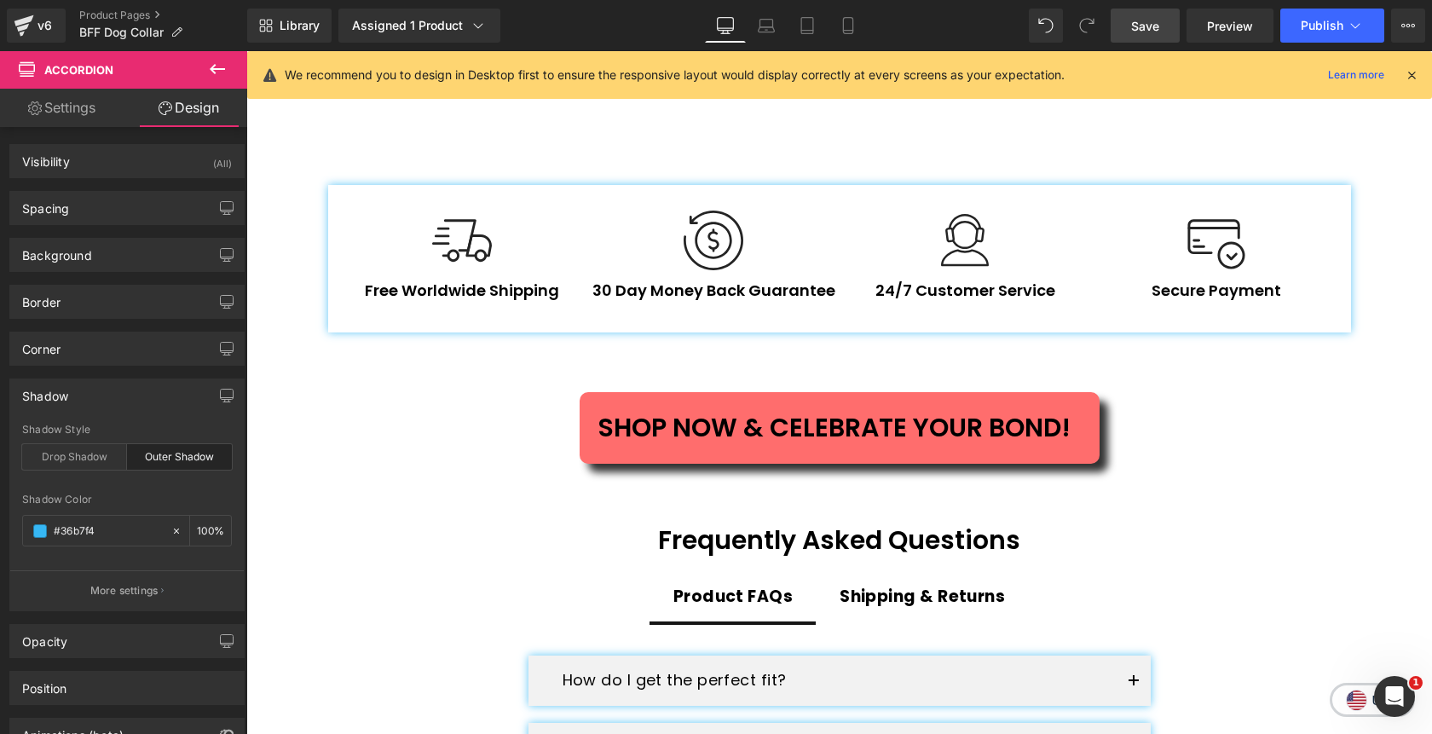
click at [1156, 43] on div "Library Assigned 1 Product Product Preview [PERSON_NAME]™ Custom BFF Dog Collar…" at bounding box center [839, 25] width 1185 height 51
click at [1150, 31] on span "Save" at bounding box center [1145, 26] width 28 height 18
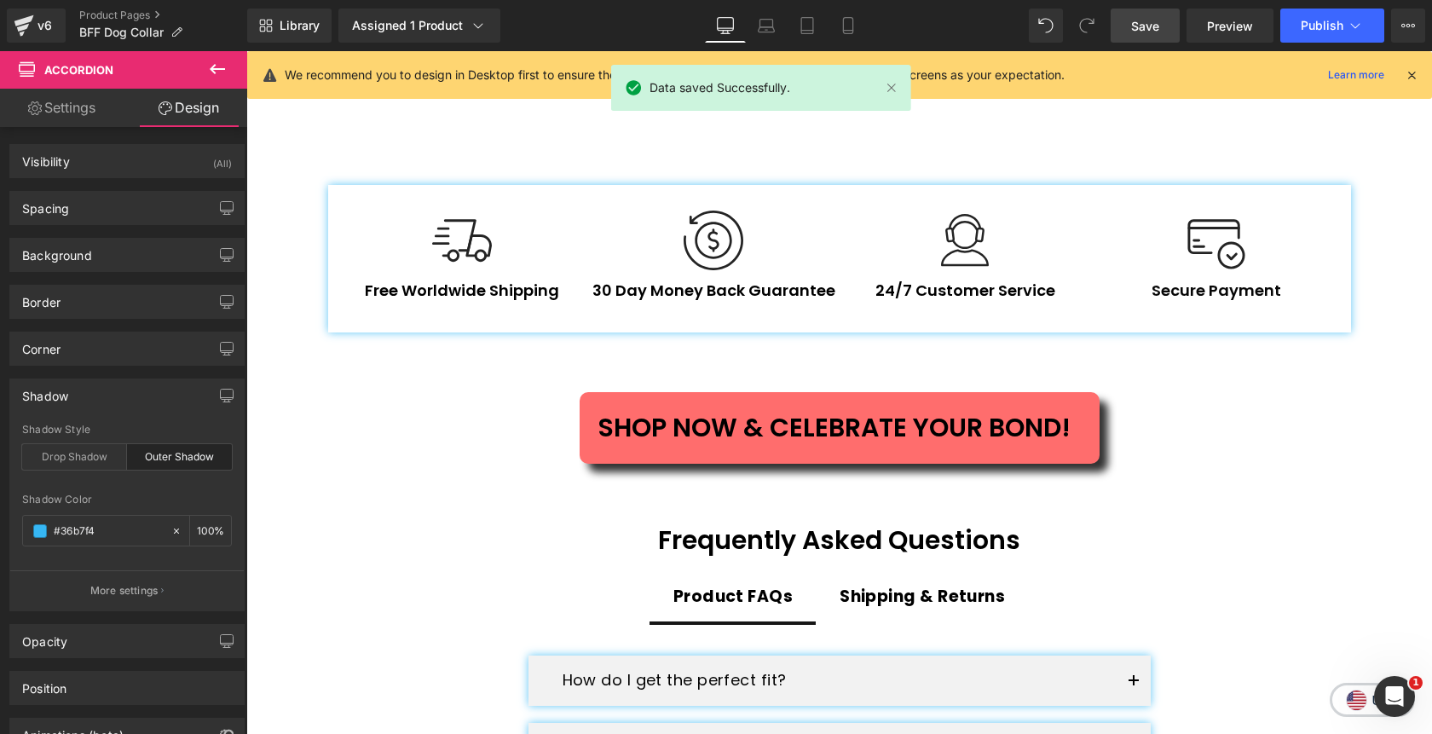
scroll to position [2746, 0]
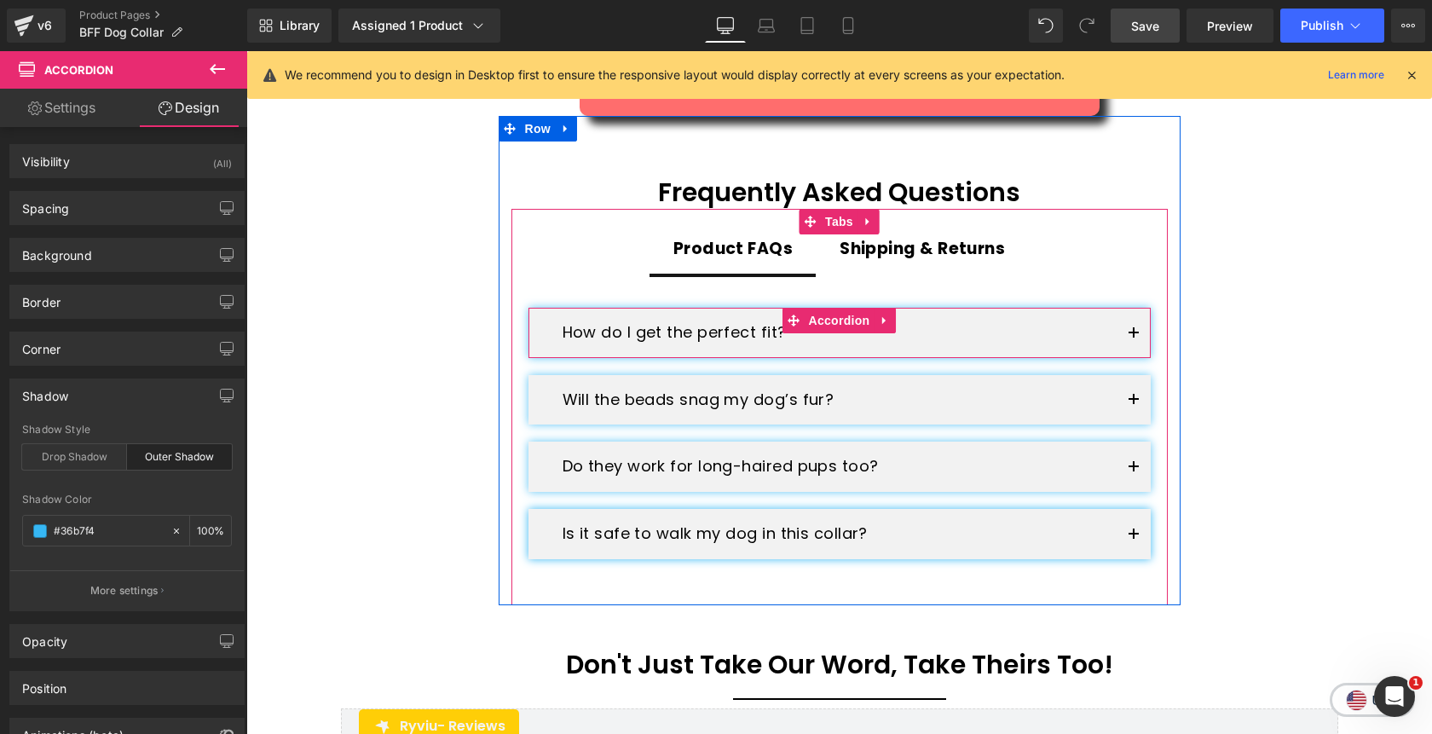
click at [1141, 310] on button "button" at bounding box center [1134, 333] width 34 height 50
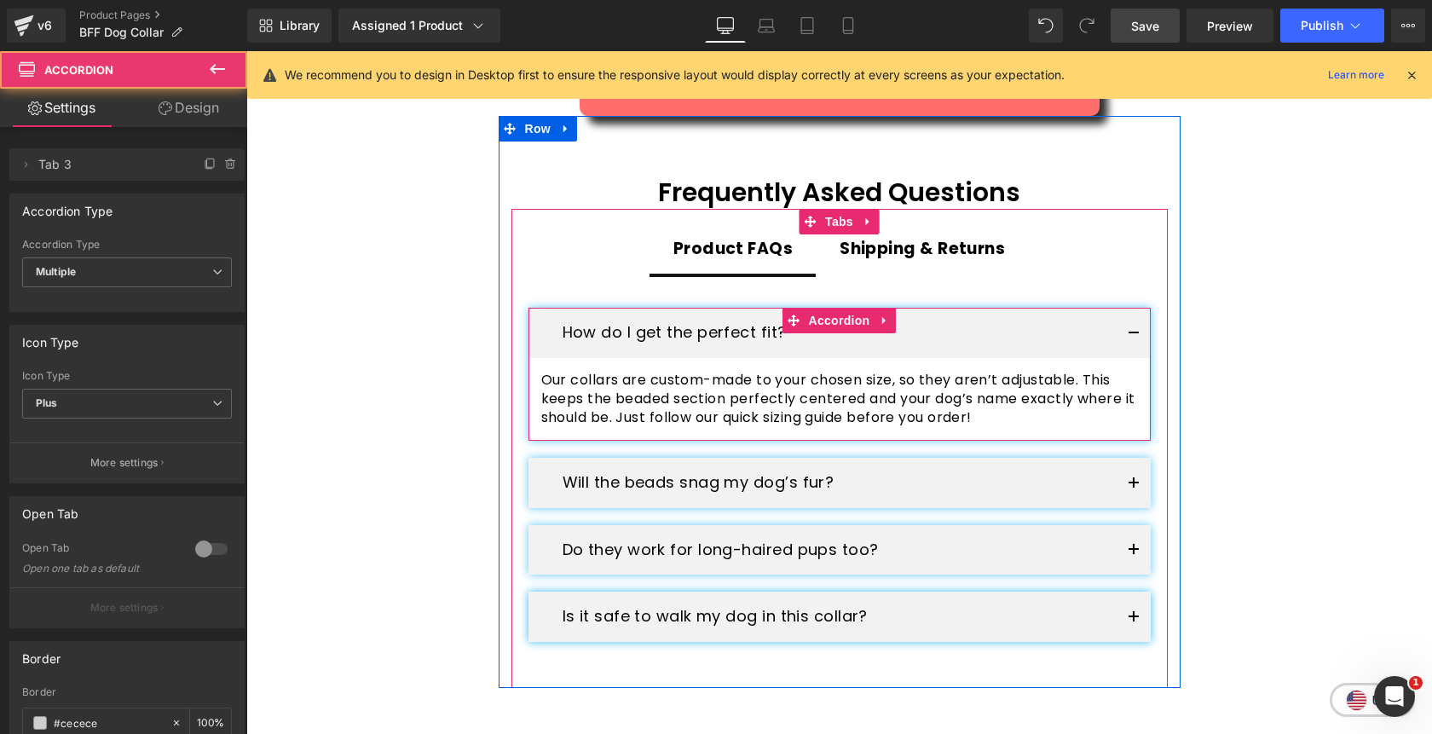
click at [1133, 314] on button "button" at bounding box center [1134, 333] width 34 height 50
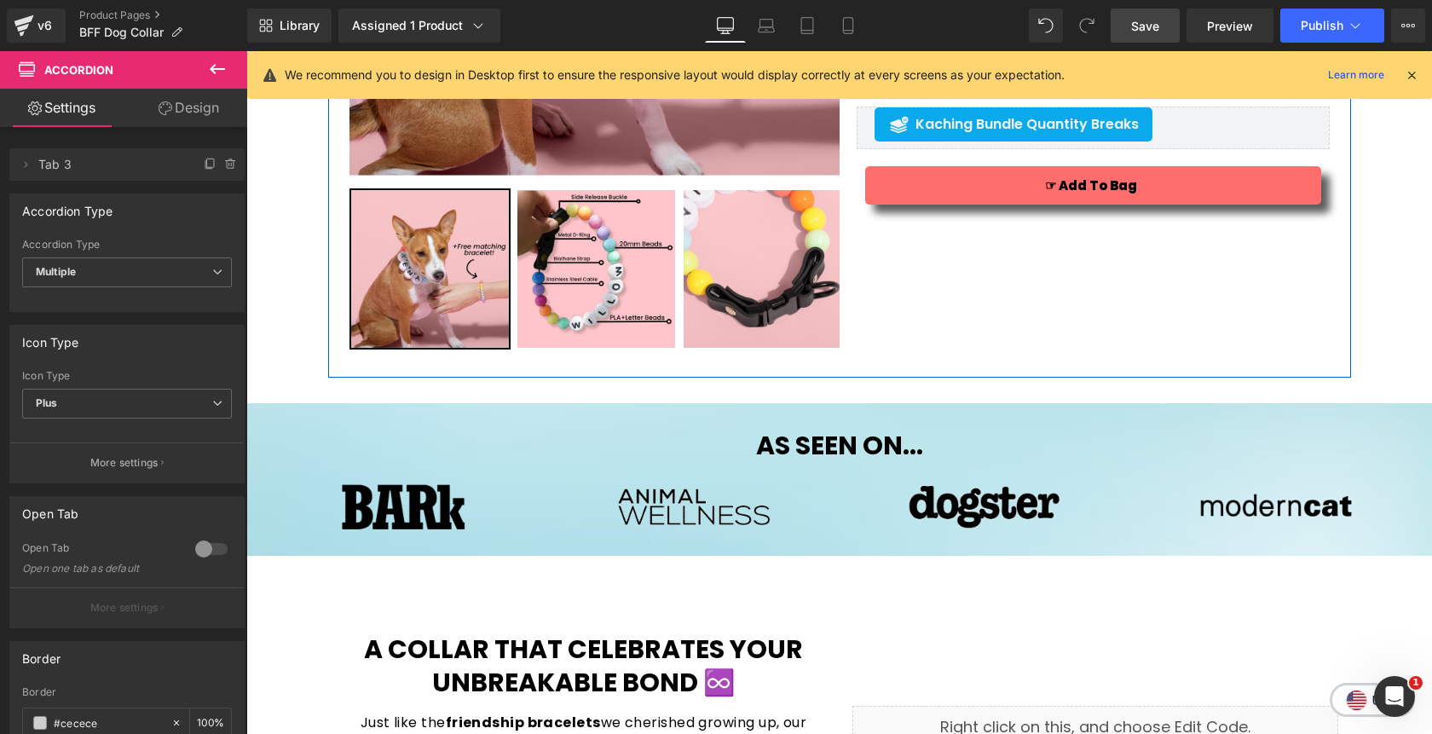
scroll to position [474, 0]
